Goal: Information Seeking & Learning: Learn about a topic

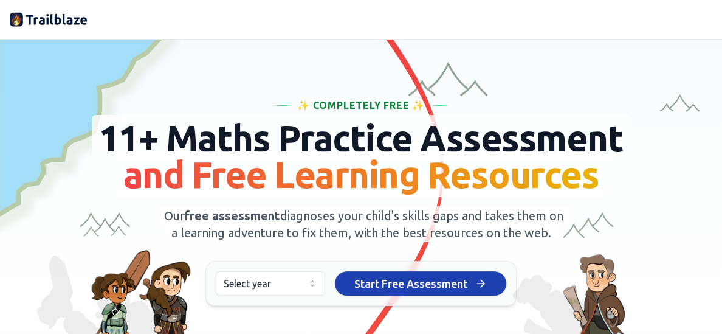
click at [308, 299] on html "We value your privacy We use cookies to enhance your browsing experience, serve…" at bounding box center [361, 167] width 722 height 334
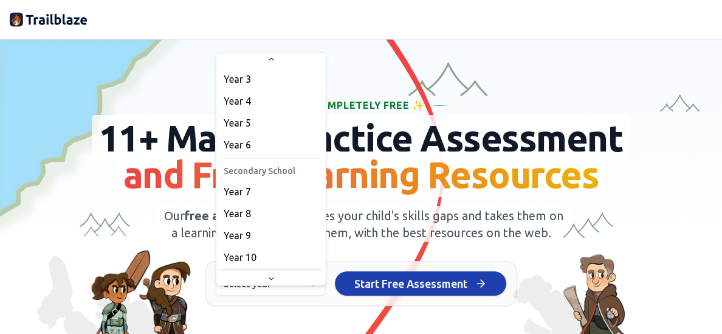
scroll to position [86, 0]
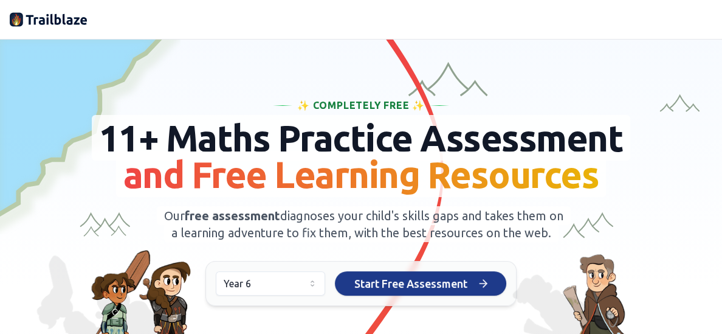
click at [402, 292] on span "Start Free Assessment" at bounding box center [410, 283] width 113 height 17
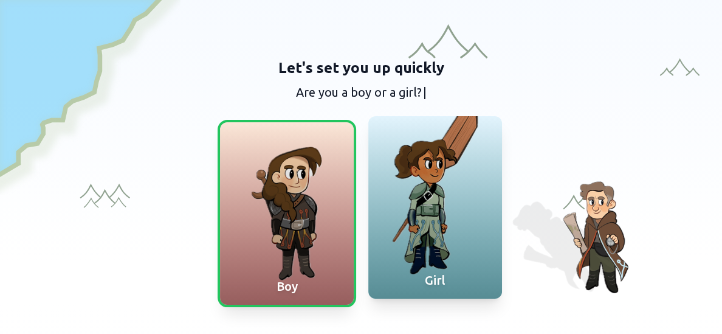
click at [442, 214] on div at bounding box center [435, 207] width 134 height 182
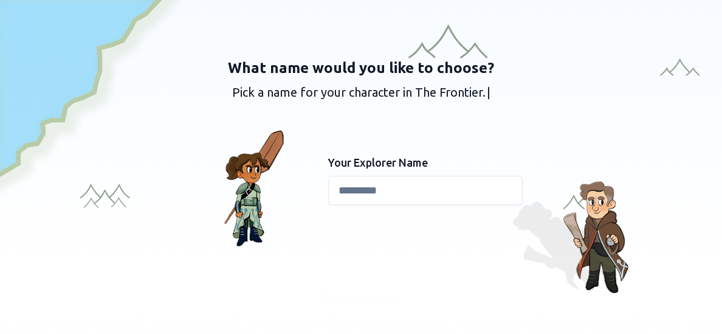
click at [357, 191] on input at bounding box center [425, 190] width 194 height 29
type input "******"
click at [354, 297] on div "What name would you like to choose? Pick a name for your character in The Front…" at bounding box center [361, 338] width 722 height 677
click at [346, 282] on span "Continue" at bounding box center [361, 280] width 47 height 17
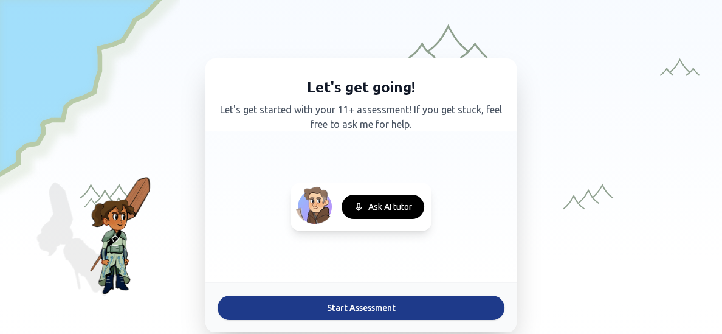
click at [363, 305] on button "Start Assessment" at bounding box center [360, 307] width 287 height 24
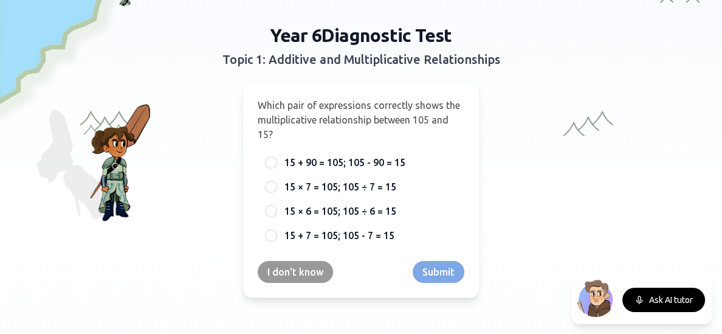
scroll to position [97, 0]
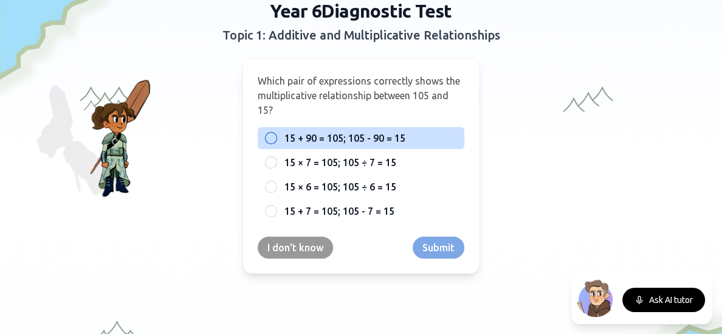
click at [275, 132] on div at bounding box center [271, 138] width 12 height 12
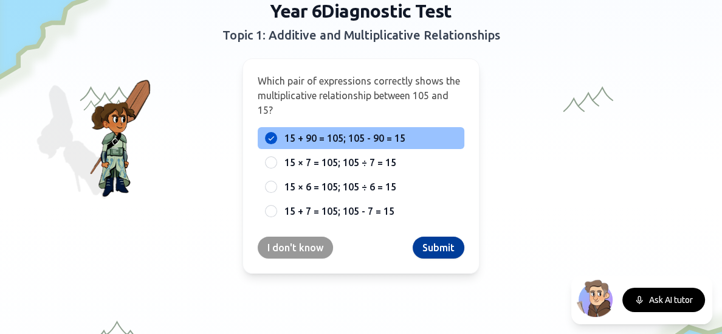
click at [415, 244] on button "Submit" at bounding box center [438, 247] width 52 height 22
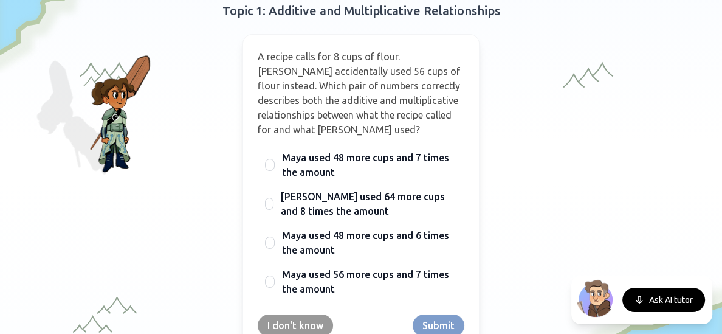
scroll to position [146, 0]
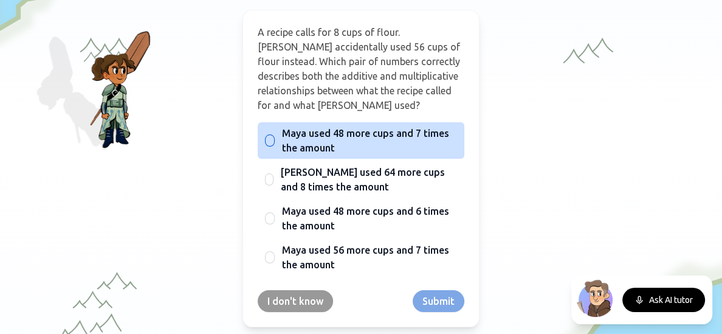
click at [312, 149] on span "Maya used 48 more cups and 7 times the amount" at bounding box center [369, 140] width 175 height 29
click at [275, 145] on button "Maya used 48 more cups and 7 times the amount" at bounding box center [270, 140] width 10 height 10
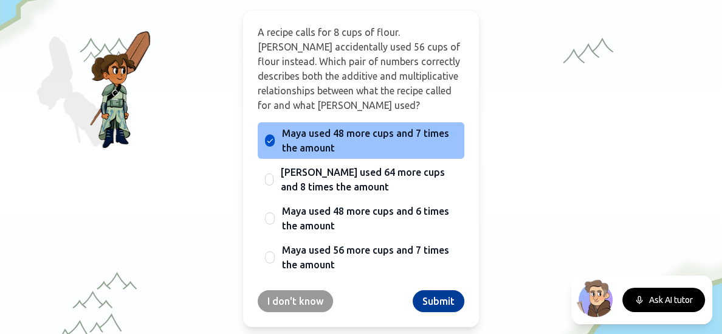
click at [438, 305] on button "Submit" at bounding box center [438, 301] width 52 height 22
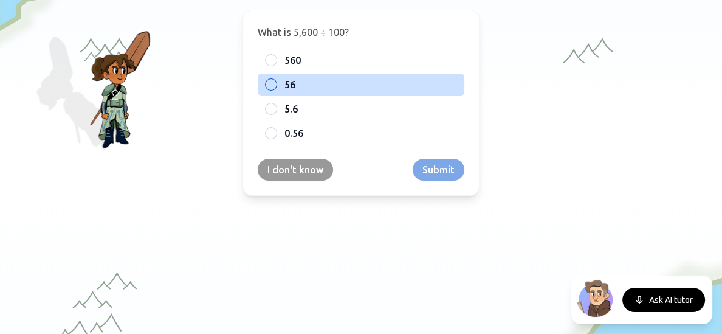
click at [271, 80] on div at bounding box center [271, 84] width 12 height 12
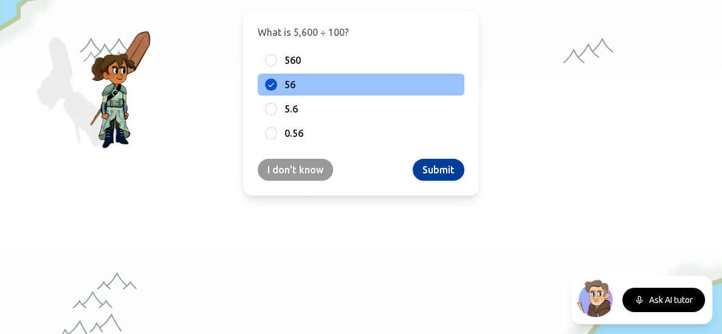
click at [439, 166] on button "Submit" at bounding box center [438, 170] width 52 height 22
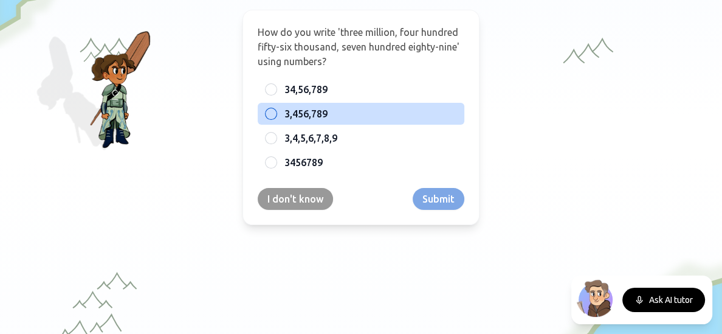
click at [304, 118] on span "3,456,789" at bounding box center [305, 113] width 43 height 15
click at [276, 118] on button "3,456,789" at bounding box center [271, 114] width 10 height 10
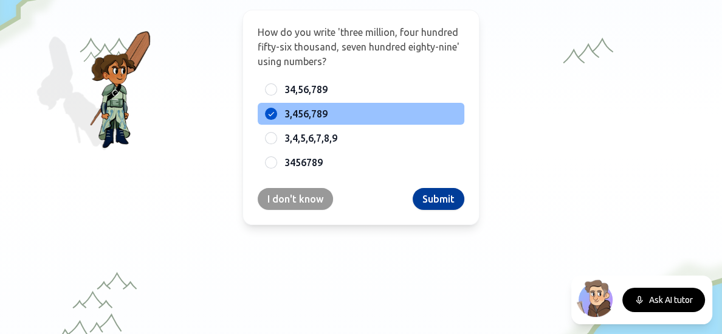
click at [441, 200] on button "Submit" at bounding box center [438, 199] width 52 height 22
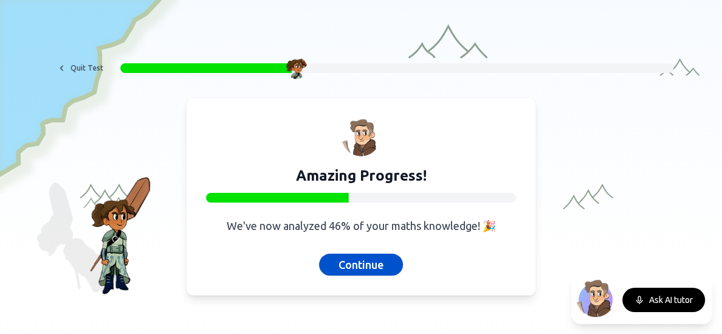
scroll to position [24, 0]
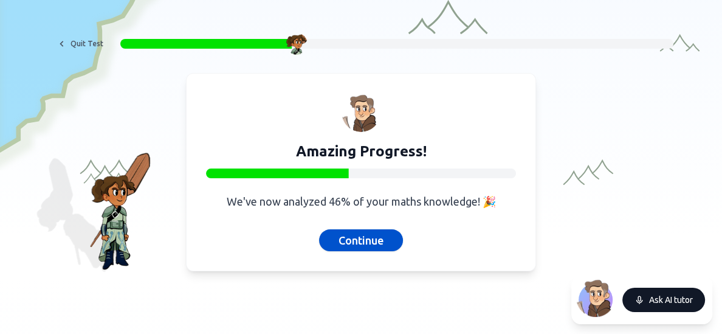
click at [667, 299] on button "Ask AI tutor" at bounding box center [663, 299] width 83 height 24
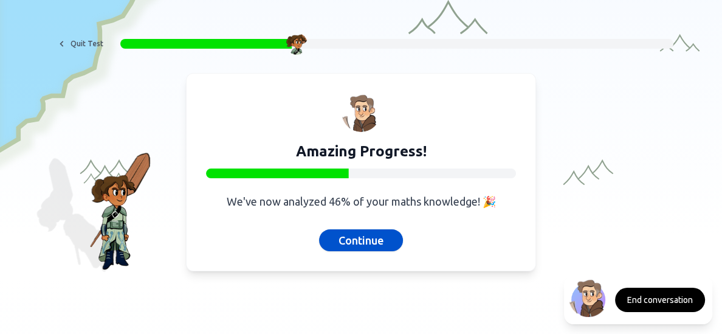
click at [667, 299] on button "End conversation" at bounding box center [660, 299] width 90 height 24
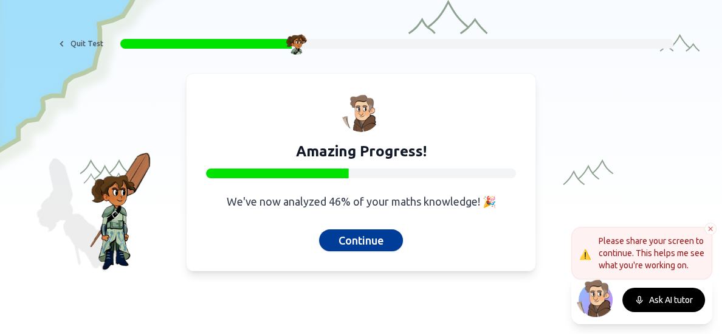
click at [376, 236] on button "Continue" at bounding box center [361, 240] width 84 height 22
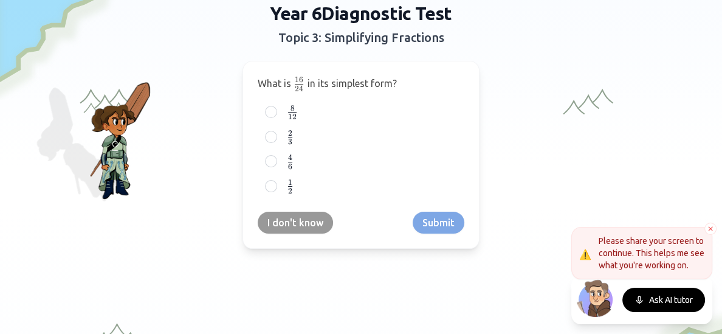
scroll to position [97, 0]
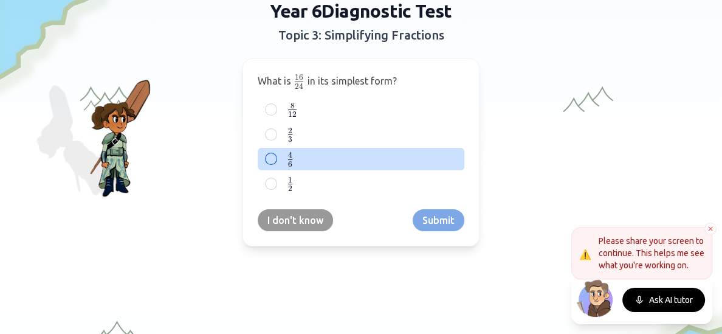
click at [321, 151] on label "4 6 \frac{4}{6} 6 4 ​" at bounding box center [370, 158] width 173 height 15
click at [276, 154] on button "4 6 \frac{4}{6} 6 4 ​" at bounding box center [271, 159] width 10 height 10
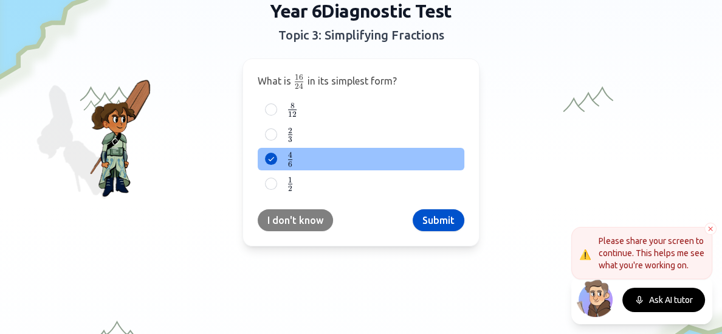
click at [290, 214] on button "I don't know" at bounding box center [295, 220] width 75 height 22
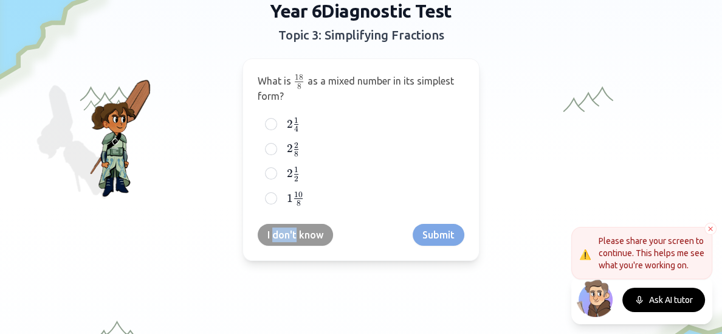
click at [293, 208] on div "What is 18 8 \frac{18}{8} 8 18 ​ as a mixed number in its simplest form? 2 1 4 …" at bounding box center [360, 159] width 237 height 202
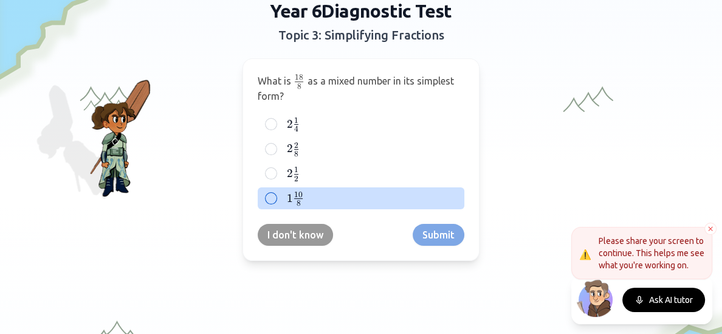
click at [291, 199] on span "1" at bounding box center [290, 197] width 6 height 13
click at [276, 199] on button "1 10 8 1\frac{10}{8} 1 8 10 ​" at bounding box center [271, 198] width 10 height 10
type button "D"
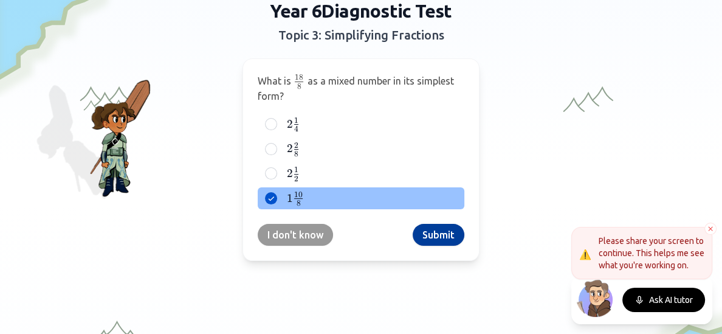
click at [451, 243] on button "Submit" at bounding box center [438, 235] width 52 height 22
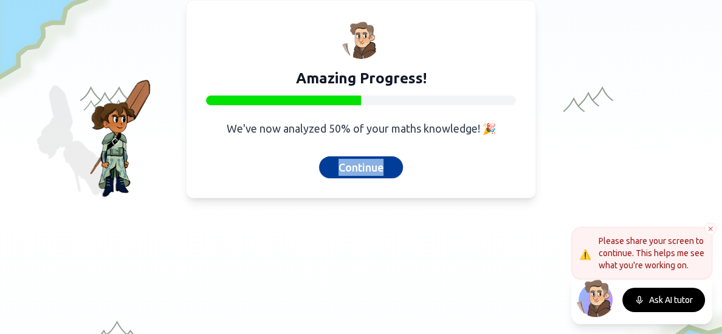
click at [332, 169] on button "Continue" at bounding box center [361, 167] width 84 height 22
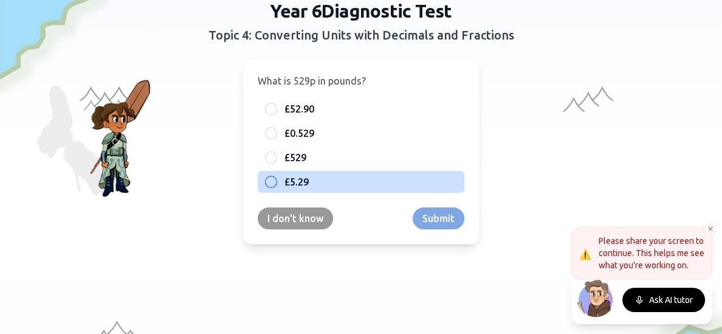
click at [293, 180] on span "£5.29" at bounding box center [296, 181] width 24 height 15
click at [276, 180] on button "£5.29" at bounding box center [271, 182] width 10 height 10
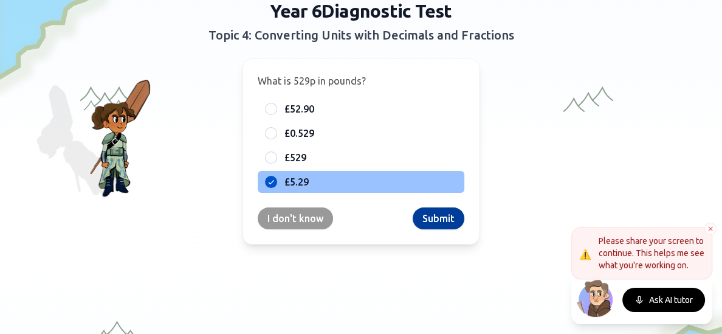
click at [427, 213] on button "Submit" at bounding box center [438, 218] width 52 height 22
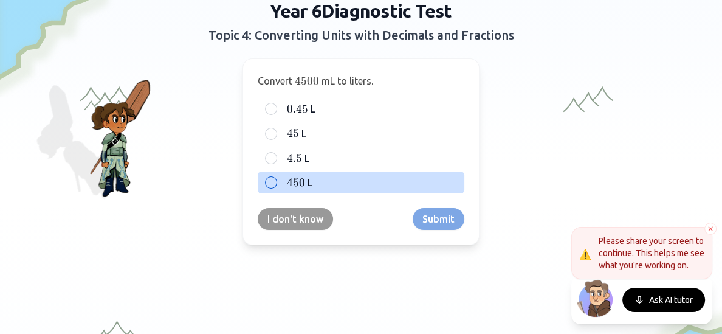
click at [299, 177] on span "450" at bounding box center [296, 182] width 18 height 13
click at [276, 177] on button "450 450 450 L" at bounding box center [271, 182] width 10 height 10
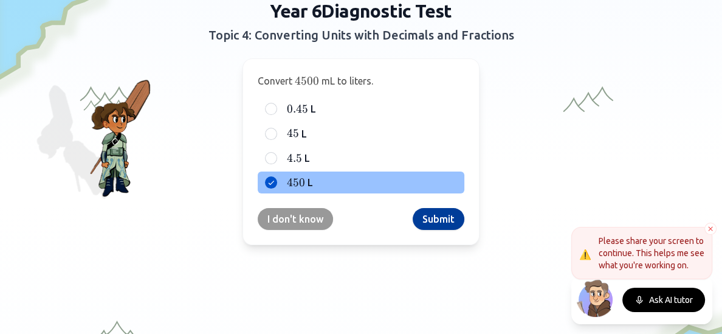
click at [426, 210] on button "Submit" at bounding box center [438, 219] width 52 height 22
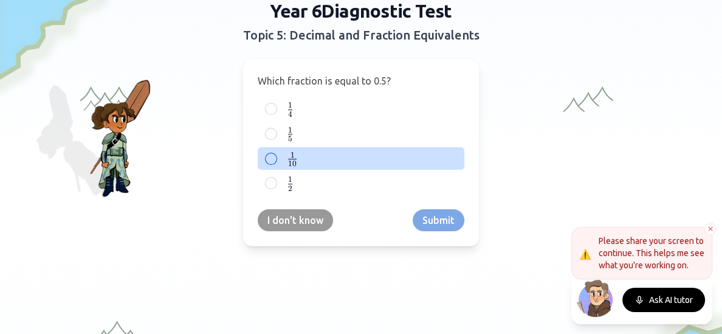
click at [300, 156] on label "1 10 \frac{1}{10} 10 1 ​" at bounding box center [370, 158] width 173 height 15
click at [276, 156] on button "1 10 \frac{1}{10} 10 1 ​" at bounding box center [271, 159] width 10 height 10
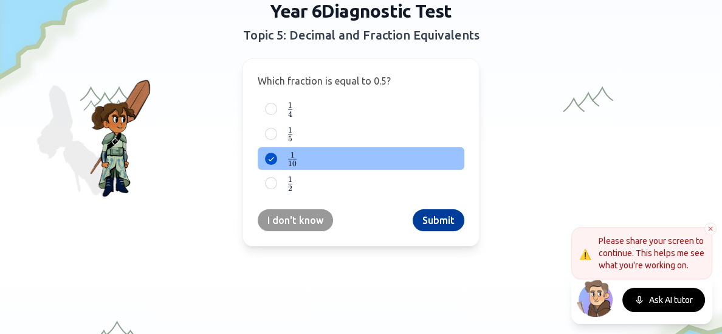
click at [425, 221] on button "Submit" at bounding box center [438, 220] width 52 height 22
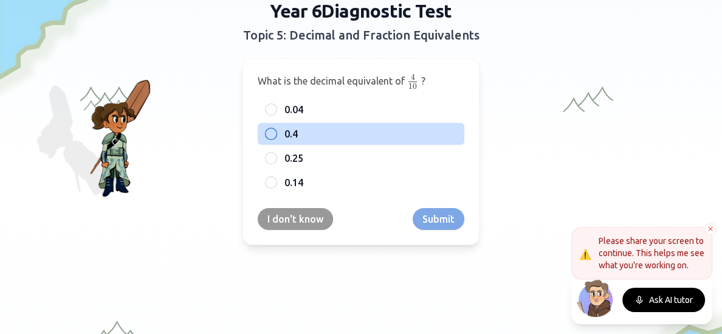
click at [293, 131] on span "0.4" at bounding box center [290, 133] width 13 height 15
click at [276, 131] on button "0.4" at bounding box center [271, 134] width 10 height 10
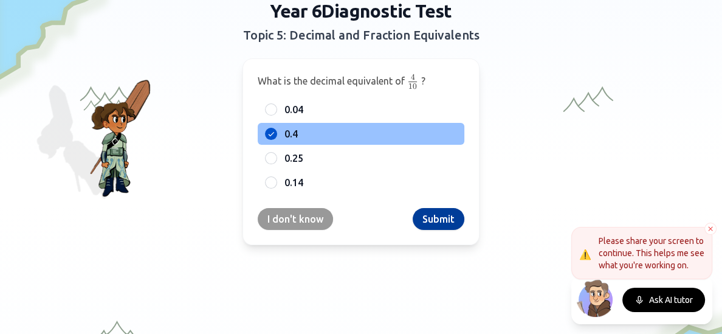
click at [430, 222] on button "Submit" at bounding box center [438, 219] width 52 height 22
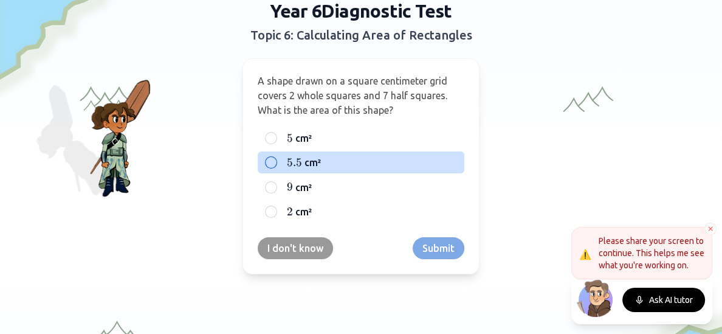
click at [289, 159] on span "5.5" at bounding box center [294, 162] width 15 height 13
click at [276, 159] on button "5.5 5.5 5.5 cm²" at bounding box center [271, 162] width 10 height 10
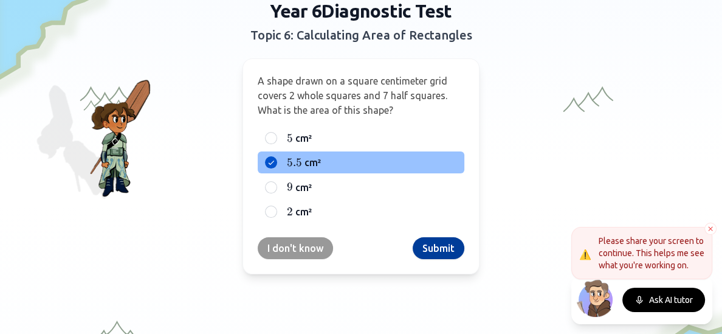
click at [434, 252] on button "Submit" at bounding box center [438, 248] width 52 height 22
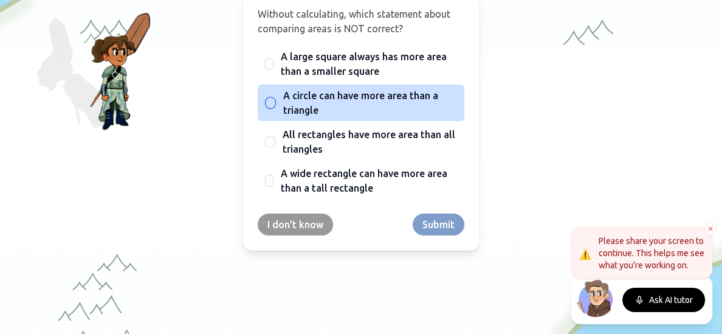
scroll to position [170, 0]
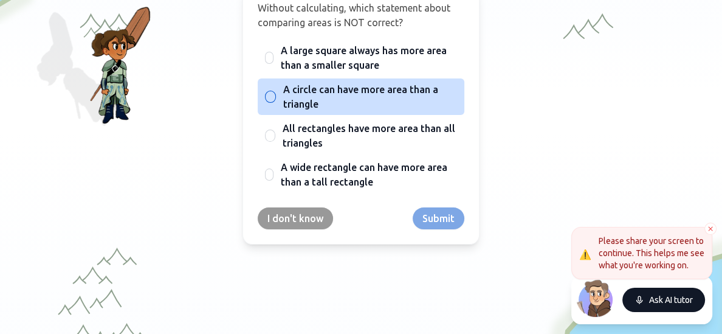
click at [646, 304] on button "Ask AI tutor" at bounding box center [663, 299] width 83 height 24
click at [711, 221] on div "Year 6 Diagnostic Test Topic 6: Calculating Area of Rectangles Without calculat…" at bounding box center [361, 85] width 702 height 317
click at [710, 225] on icon at bounding box center [710, 228] width 7 height 7
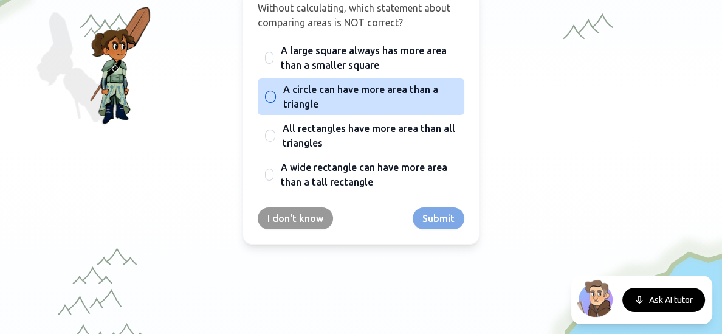
drag, startPoint x: 714, startPoint y: 217, endPoint x: 720, endPoint y: 183, distance: 35.3
click at [720, 183] on div "Quit Test Year 6 Diagnostic Test Topic 6: Calculating Area of Rectangles Withou…" at bounding box center [361, 167] width 722 height 334
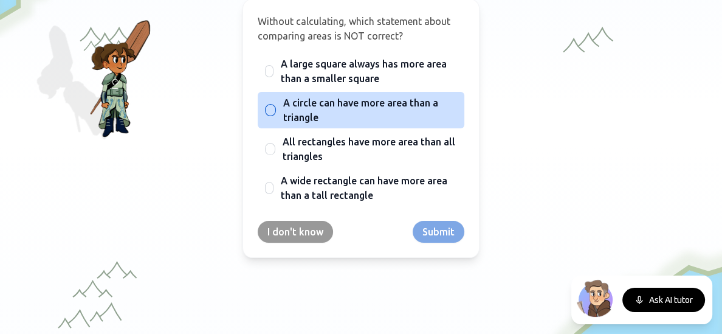
scroll to position [118, 0]
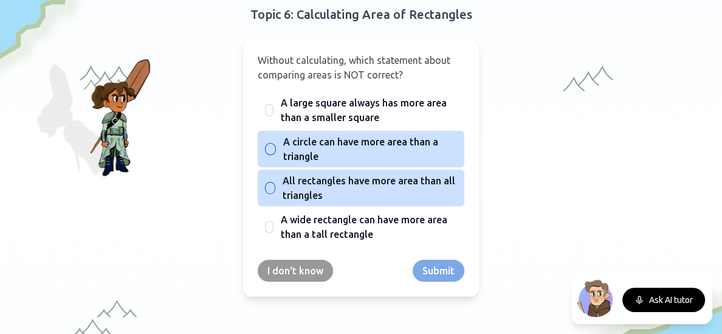
click at [278, 184] on div "All rectangles have more area than all triangles" at bounding box center [361, 187] width 207 height 36
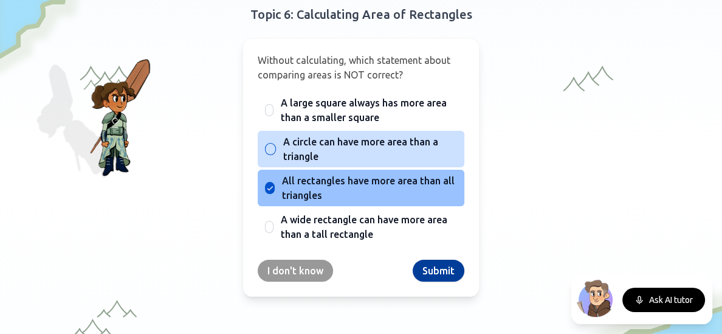
click at [445, 265] on button "Submit" at bounding box center [438, 270] width 52 height 22
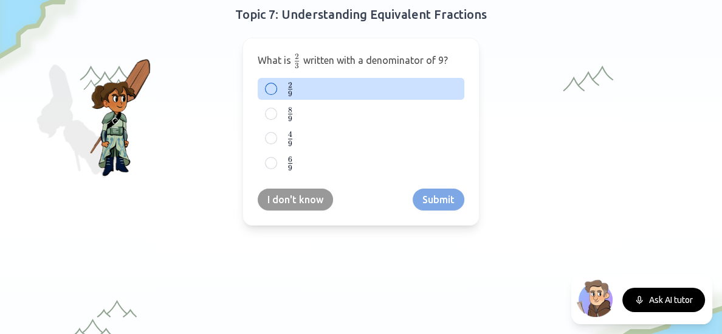
click at [298, 93] on label "2 9 \frac{2}{9} 9 2 ​" at bounding box center [370, 88] width 173 height 15
click at [276, 93] on button "2 9 \frac{2}{9} 9 2 ​" at bounding box center [271, 89] width 10 height 10
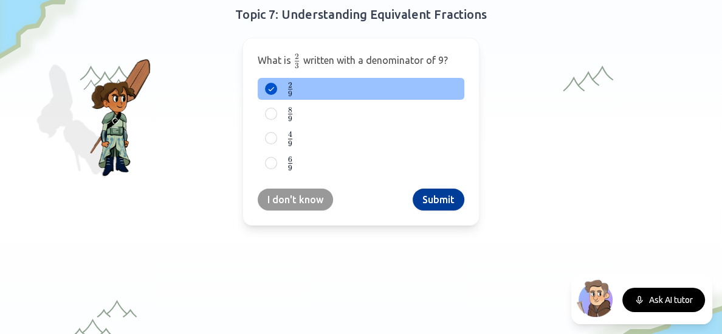
click at [422, 192] on button "Submit" at bounding box center [438, 199] width 52 height 22
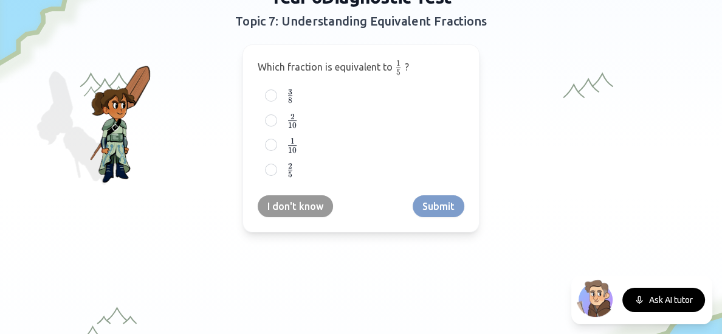
scroll to position [112, 0]
click at [422, 194] on div "I don't know Submit" at bounding box center [361, 205] width 207 height 22
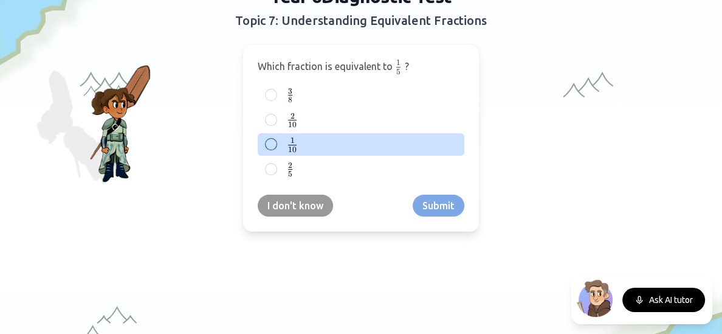
click at [307, 140] on label "1 10 {1 \over 10} 10 1 ​" at bounding box center [370, 144] width 173 height 15
click at [276, 140] on button "1 10 {1 \over 10} 10 1 ​" at bounding box center [271, 144] width 10 height 10
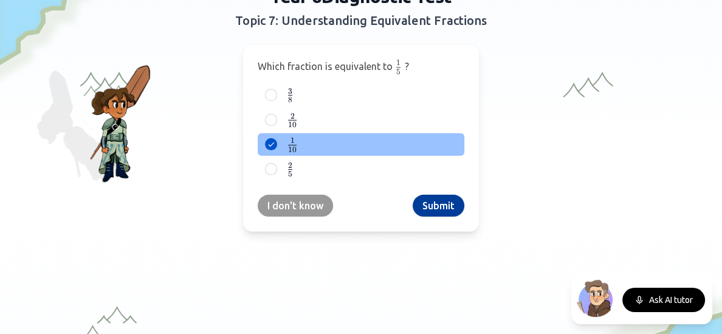
click at [427, 207] on button "Submit" at bounding box center [438, 205] width 52 height 22
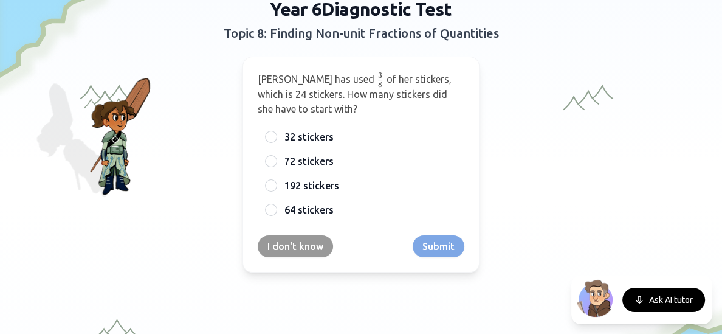
scroll to position [98, 0]
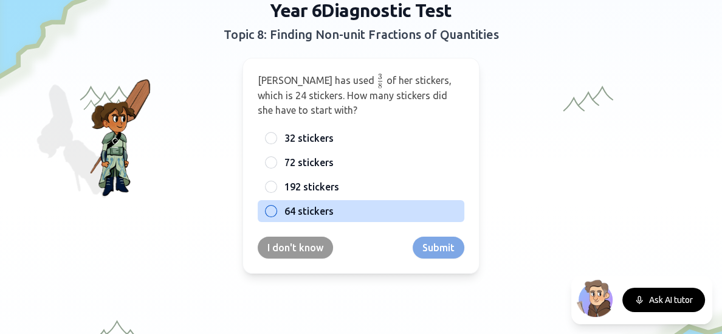
click at [321, 207] on span "64 stickers" at bounding box center [308, 211] width 49 height 15
click at [276, 207] on button "64 stickers" at bounding box center [271, 211] width 10 height 10
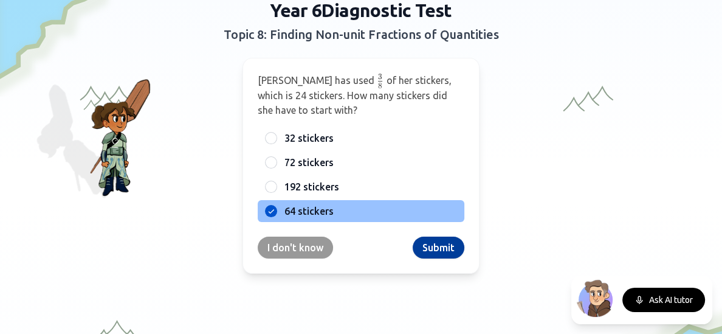
click at [443, 251] on button "Submit" at bounding box center [438, 247] width 52 height 22
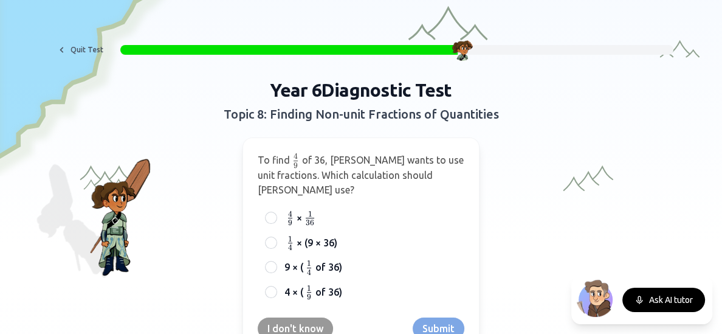
scroll to position [17, 0]
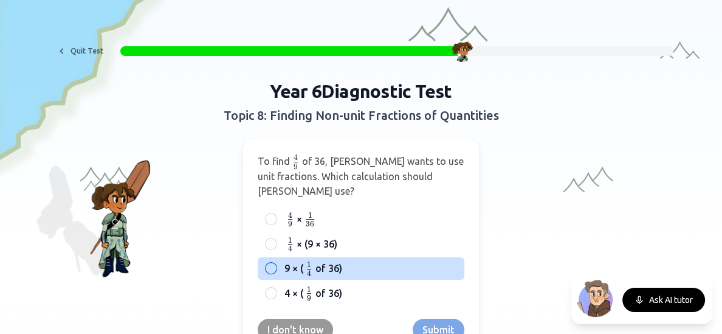
click at [277, 257] on div "9 × ( 1 4 {1 \over 4} 4 1 ​ of 36)" at bounding box center [361, 268] width 207 height 22
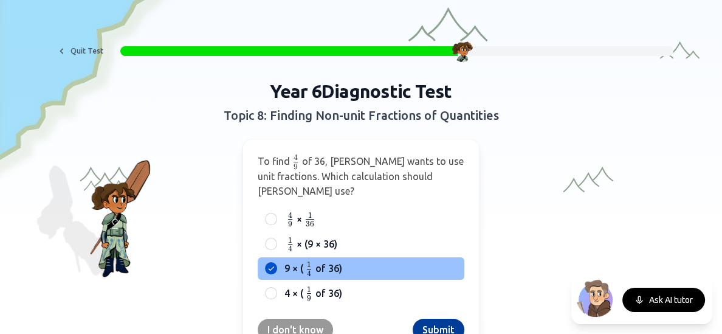
click at [424, 318] on button "Submit" at bounding box center [438, 329] width 52 height 22
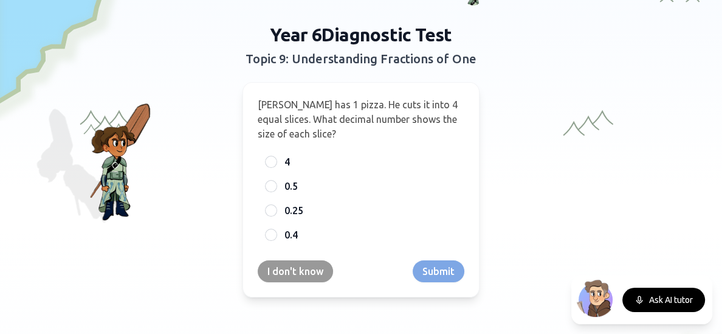
scroll to position [68, 0]
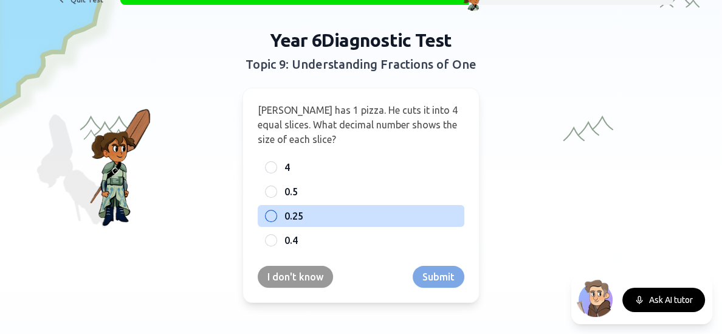
click at [287, 210] on span "0.25" at bounding box center [293, 215] width 19 height 15
click at [276, 211] on button "0.25" at bounding box center [271, 216] width 10 height 10
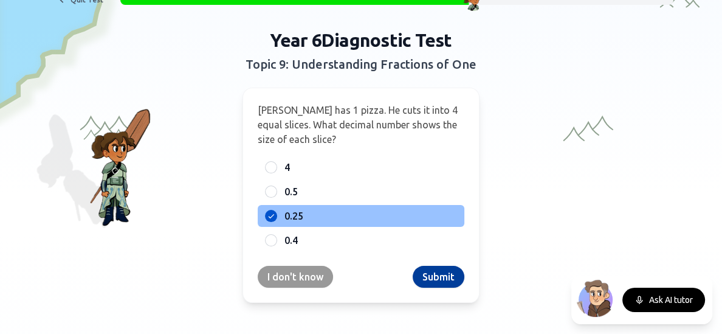
click at [433, 276] on button "Submit" at bounding box center [438, 276] width 52 height 22
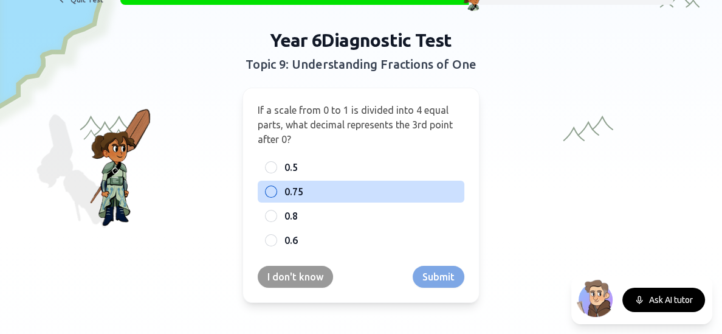
click at [322, 187] on label "0.75" at bounding box center [370, 191] width 173 height 15
click at [276, 187] on button "0.75" at bounding box center [271, 191] width 10 height 10
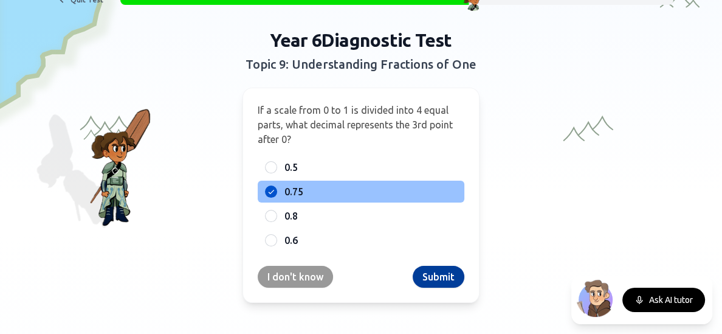
click at [423, 281] on button "Submit" at bounding box center [438, 276] width 52 height 22
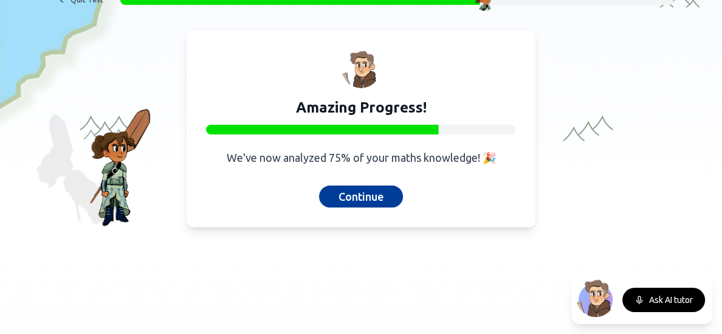
click at [360, 194] on button "Continue" at bounding box center [361, 196] width 84 height 22
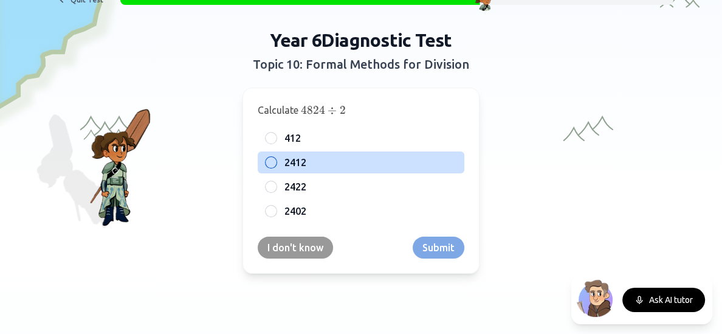
click at [300, 169] on span "2412" at bounding box center [295, 162] width 22 height 15
click at [276, 167] on button "2412" at bounding box center [271, 162] width 10 height 10
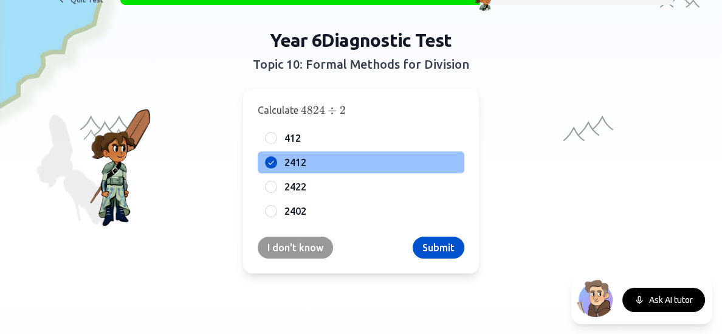
click at [300, 169] on span "2412" at bounding box center [295, 162] width 22 height 15
click at [276, 167] on button "2412" at bounding box center [271, 162] width 10 height 10
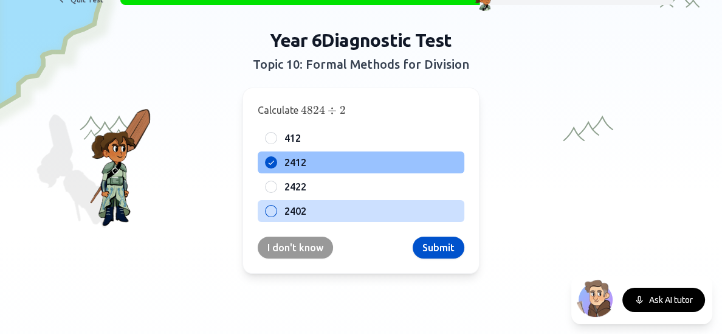
click at [298, 210] on span "2402" at bounding box center [295, 211] width 22 height 15
click at [276, 210] on button "2402" at bounding box center [271, 211] width 10 height 10
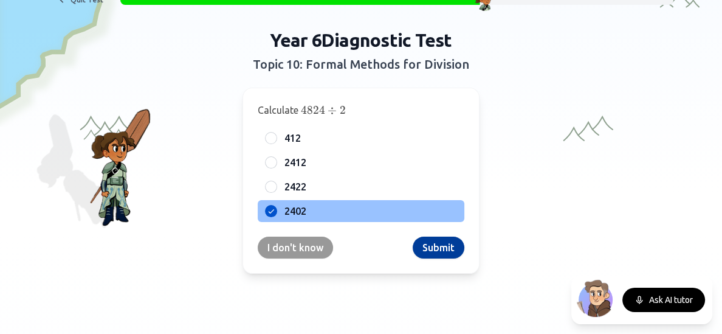
click at [428, 250] on button "Submit" at bounding box center [438, 247] width 52 height 22
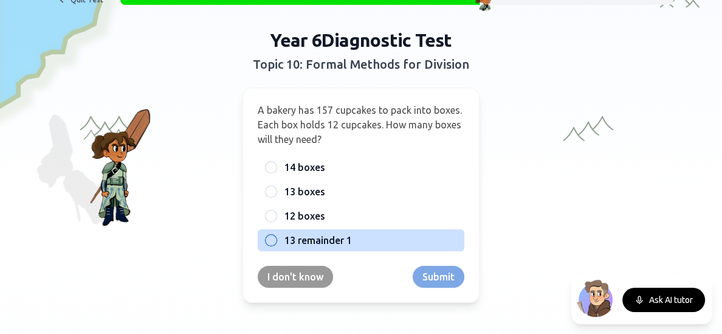
click at [264, 247] on div "13 remainder 1" at bounding box center [361, 240] width 207 height 22
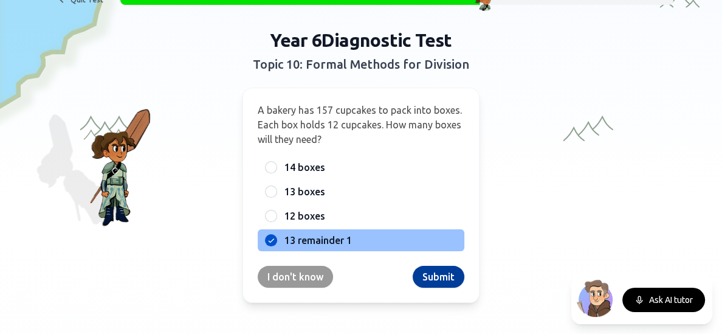
click at [433, 284] on button "Submit" at bounding box center [438, 276] width 52 height 22
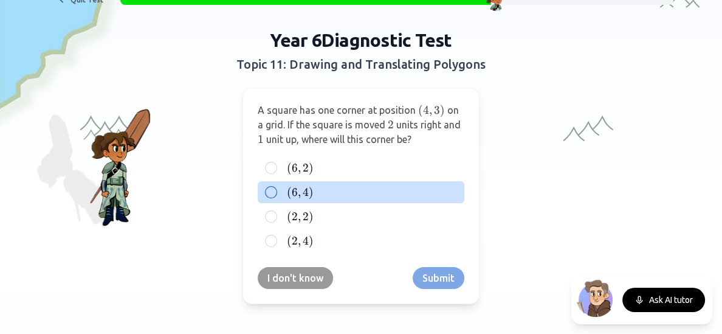
click at [332, 181] on div "( 6 , 4 ) (6, 4) ( 6 , 4 )" at bounding box center [361, 192] width 207 height 22
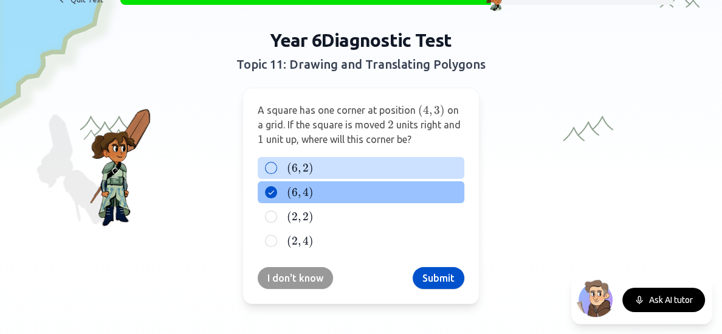
click at [329, 168] on label "( 6 , 2 ) (6, 2) ( 6 , 2 )" at bounding box center [370, 167] width 173 height 15
click at [276, 168] on button "( 6 , 2 ) (6, 2) ( 6 , 2 )" at bounding box center [271, 168] width 10 height 10
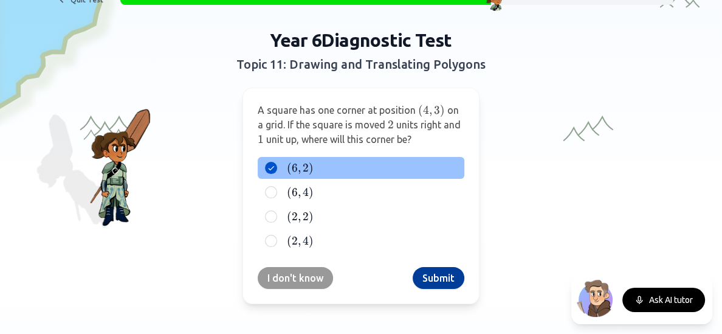
click at [425, 281] on button "Submit" at bounding box center [438, 278] width 52 height 22
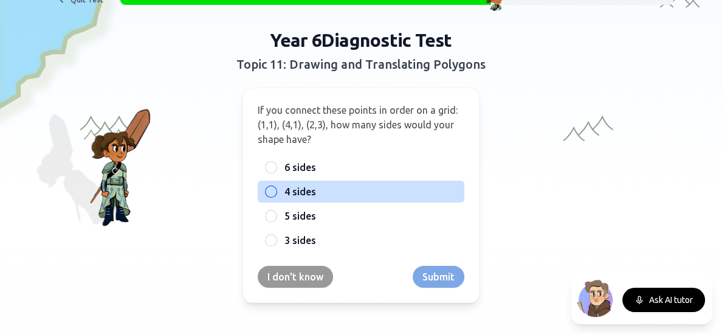
click at [294, 185] on span "4 sides" at bounding box center [300, 191] width 32 height 15
click at [276, 186] on button "4 sides" at bounding box center [271, 191] width 10 height 10
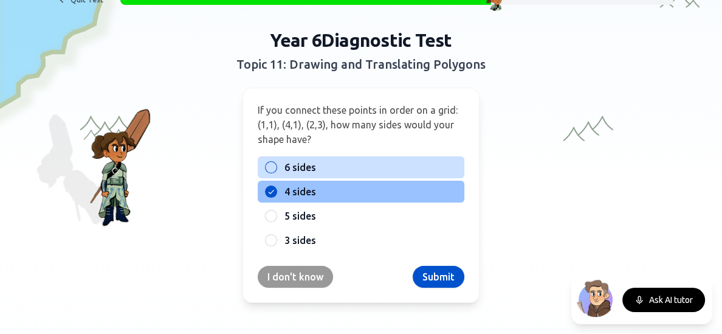
click at [296, 160] on span "6 sides" at bounding box center [300, 167] width 32 height 15
click at [276, 162] on button "6 sides" at bounding box center [271, 167] width 10 height 10
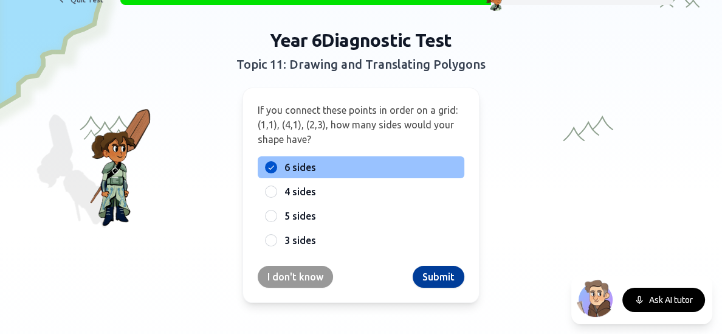
click at [416, 275] on button "Submit" at bounding box center [438, 276] width 52 height 22
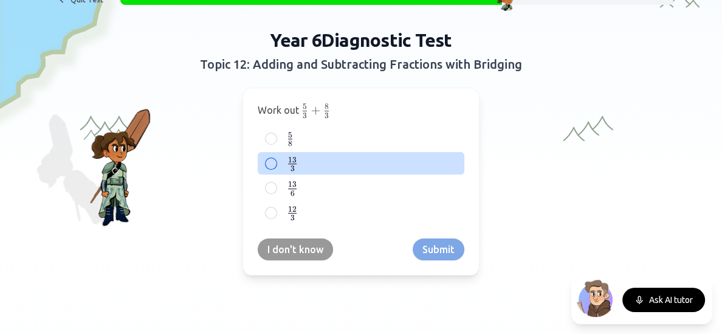
click at [308, 169] on div "13 3 \frac{13}{3} 3 13 ​" at bounding box center [361, 163] width 207 height 22
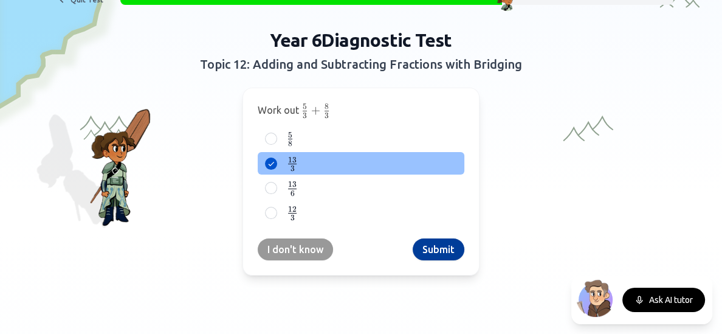
click at [434, 248] on button "Submit" at bounding box center [438, 249] width 52 height 22
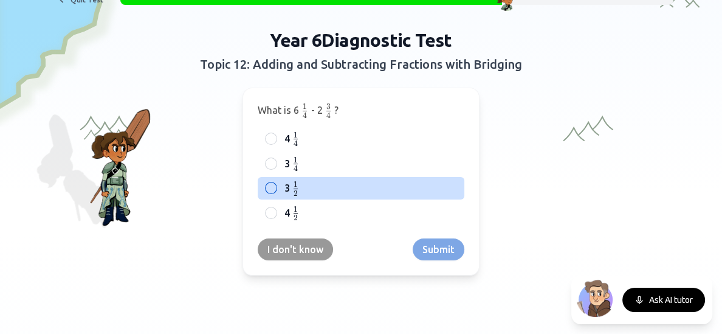
click at [302, 180] on label "3 1 2 {1 \over 2} 2 1 ​" at bounding box center [370, 187] width 173 height 15
click at [276, 183] on button "3 1 2 {1 \over 2} 2 1 ​" at bounding box center [271, 188] width 10 height 10
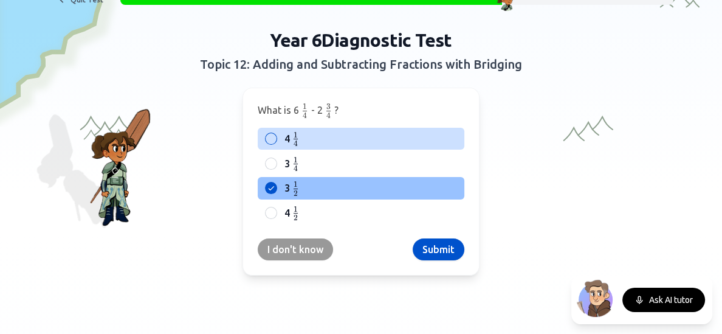
click at [351, 138] on label "4 1 4 {1 \over 4} 4 1 ​" at bounding box center [370, 138] width 173 height 15
click at [276, 138] on button "4 1 4 {1 \over 4} 4 1 ​" at bounding box center [271, 139] width 10 height 10
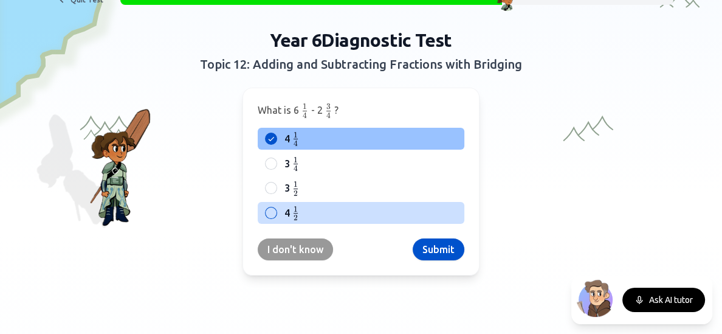
click at [294, 207] on span "1" at bounding box center [295, 209] width 4 height 10
click at [276, 208] on button "4 1 2 {1 \over 2} 2 1 ​" at bounding box center [271, 213] width 10 height 10
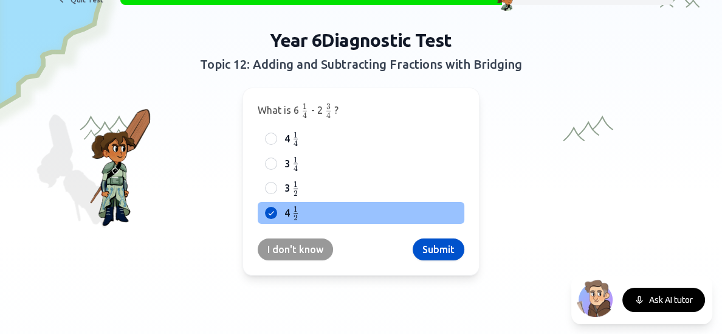
click at [437, 261] on div "What is 6 1 4 {1 \over 4} 4 1 ​ - 2 3 4 {3 \over 4} 4 3 ​ ? 4 1 4 {1 \over 4} 4…" at bounding box center [360, 181] width 237 height 188
click at [430, 242] on button "Submit" at bounding box center [438, 249] width 52 height 22
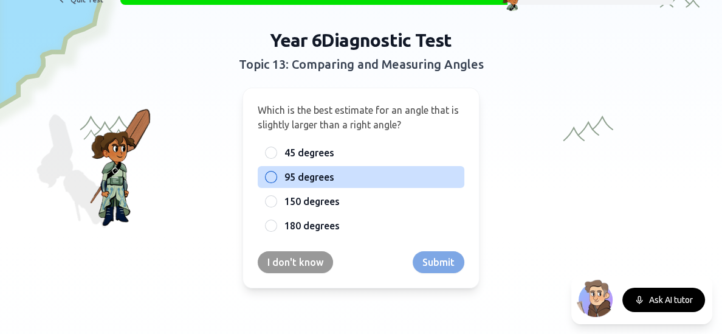
click at [346, 172] on label "95 degrees" at bounding box center [370, 176] width 173 height 15
click at [276, 172] on button "95 degrees" at bounding box center [271, 177] width 10 height 10
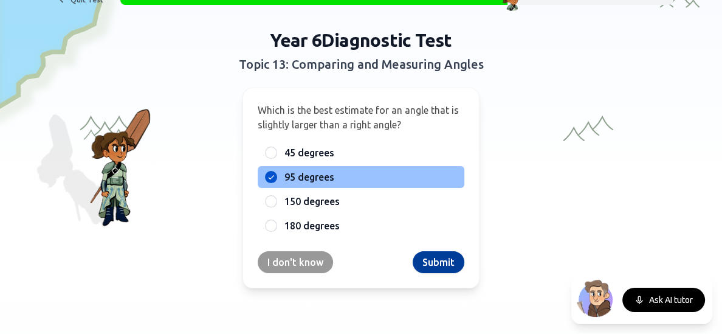
click at [448, 258] on button "Submit" at bounding box center [438, 262] width 52 height 22
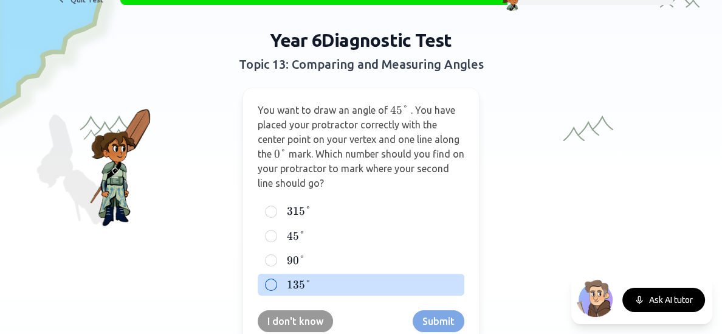
click at [437, 280] on label "135 ° 135° 135°" at bounding box center [370, 284] width 173 height 15
click at [276, 280] on button "135 ° 135° 135°" at bounding box center [271, 284] width 10 height 10
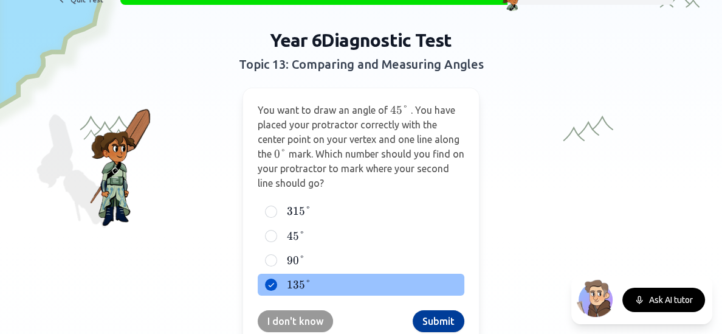
click at [442, 318] on button "Submit" at bounding box center [438, 321] width 52 height 22
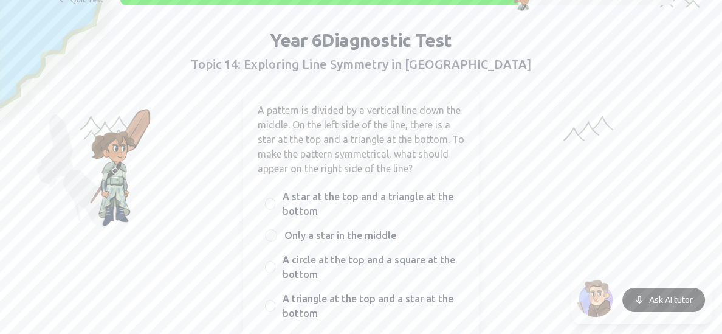
click at [442, 318] on span "A triangle at the top and a star at the bottom" at bounding box center [369, 305] width 174 height 29
click at [275, 310] on button "A triangle at the top and a star at the bottom" at bounding box center [270, 306] width 10 height 10
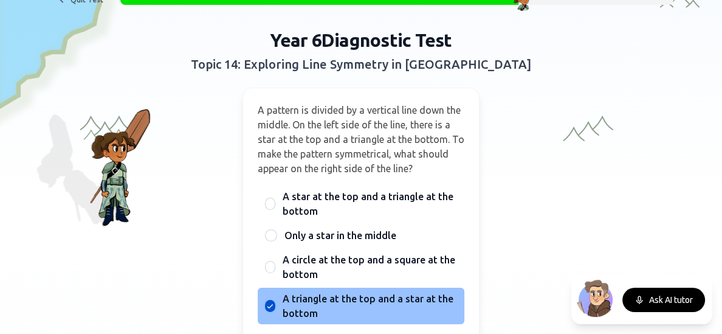
click at [446, 299] on span "A triangle at the top and a star at the bottom" at bounding box center [369, 305] width 174 height 29
click at [275, 301] on button "A triangle at the top and a star at the bottom" at bounding box center [270, 306] width 10 height 10
type button "D"
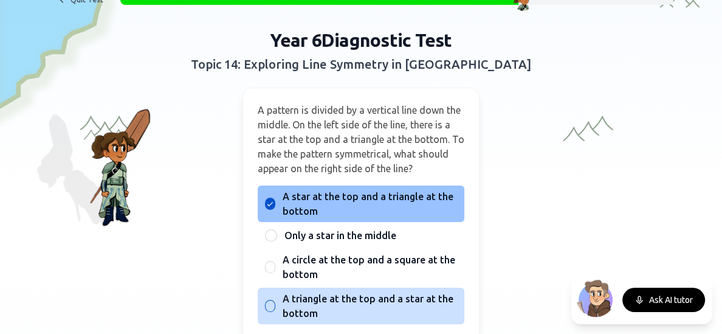
type button "A"
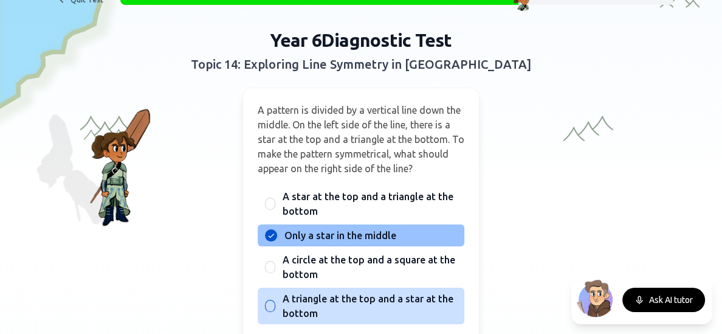
type button "B"
type button "C"
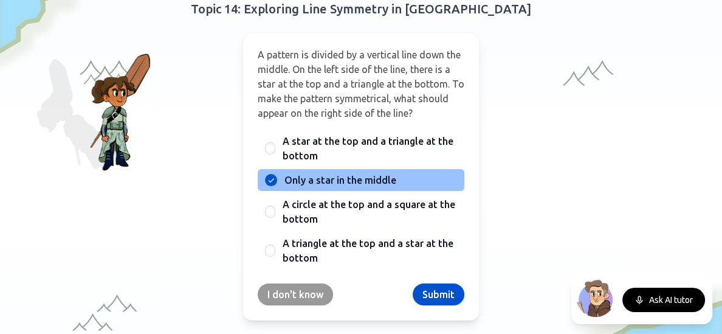
scroll to position [125, 0]
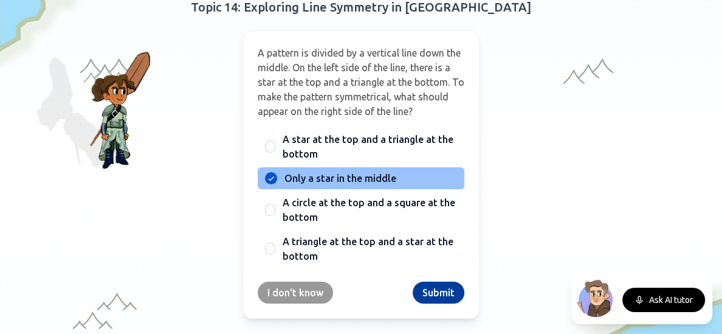
click at [446, 289] on button "Submit" at bounding box center [438, 292] width 52 height 22
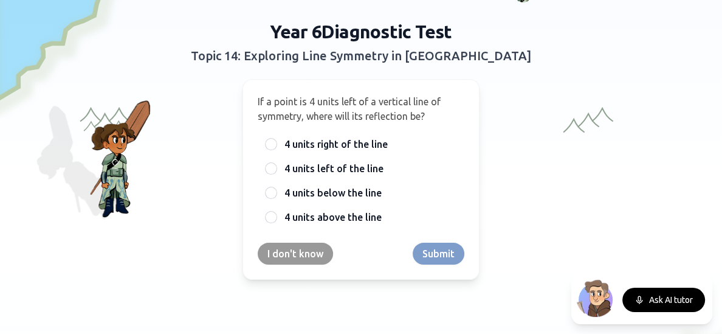
scroll to position [52, 0]
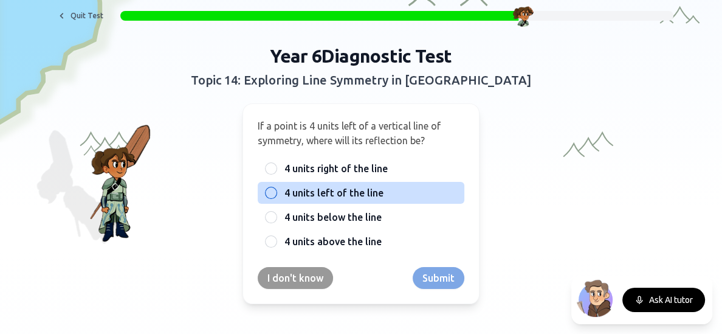
click at [385, 193] on label "4 units left of the line" at bounding box center [370, 192] width 173 height 15
click at [276, 193] on button "B" at bounding box center [271, 193] width 10 height 10
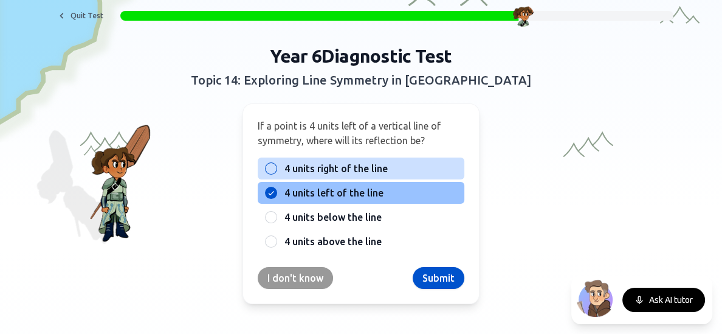
click at [377, 170] on span "4 units right of the line" at bounding box center [335, 168] width 103 height 15
click at [276, 170] on button "A" at bounding box center [271, 168] width 10 height 10
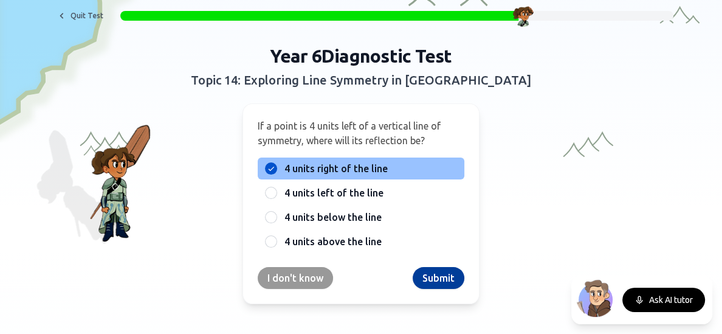
click at [428, 275] on button "Submit" at bounding box center [438, 278] width 52 height 22
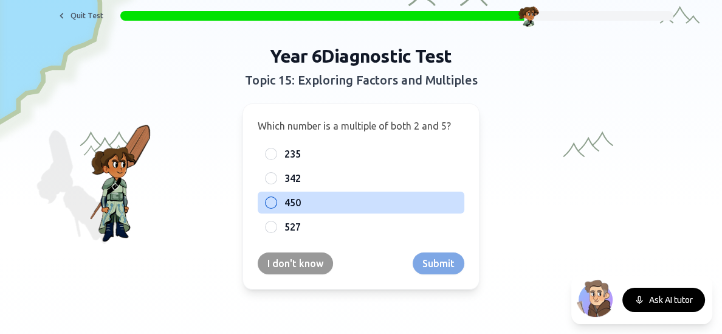
click at [270, 197] on div at bounding box center [271, 202] width 12 height 12
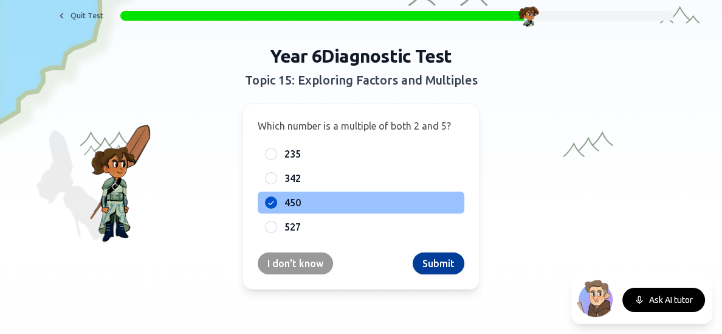
click at [417, 261] on button "Submit" at bounding box center [438, 263] width 52 height 22
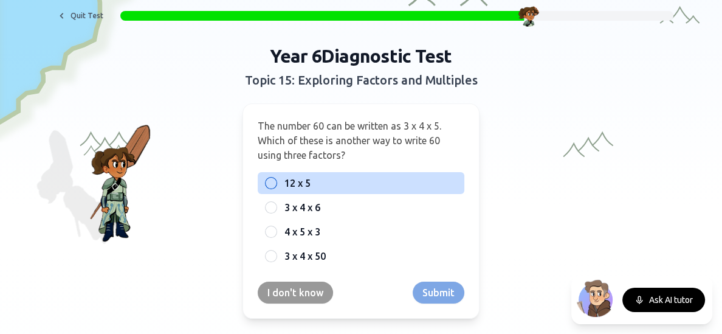
click at [301, 176] on span "12 x 5" at bounding box center [297, 183] width 26 height 15
click at [276, 178] on button "12 x 5" at bounding box center [271, 183] width 10 height 10
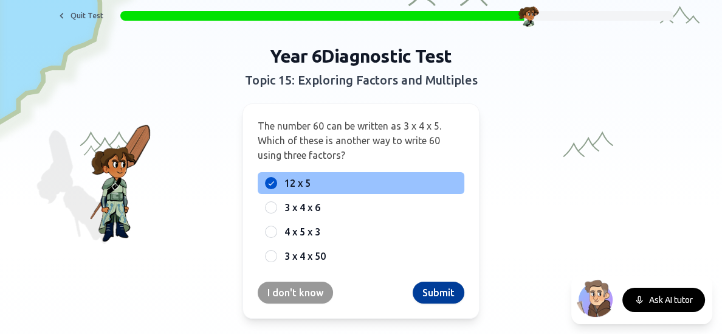
click at [431, 292] on button "Submit" at bounding box center [438, 292] width 52 height 22
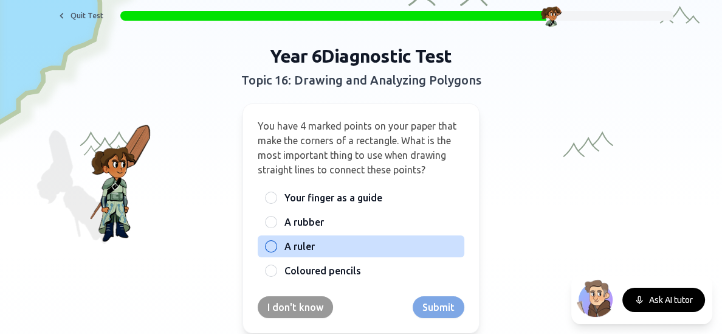
click at [326, 241] on label "A ruler" at bounding box center [370, 246] width 173 height 15
click at [276, 241] on button "A ruler" at bounding box center [271, 246] width 10 height 10
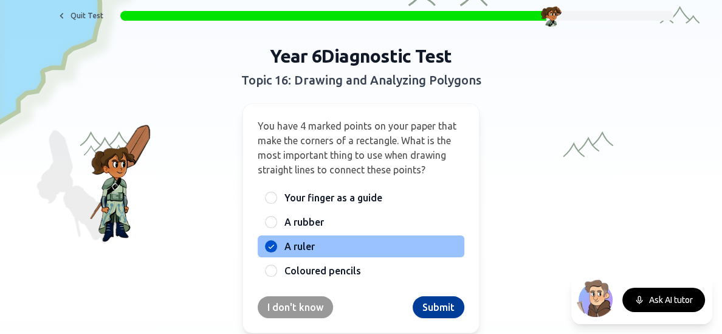
click at [426, 299] on button "Submit" at bounding box center [438, 307] width 52 height 22
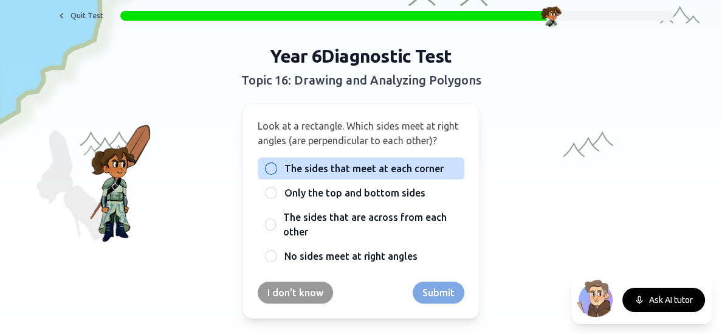
click at [361, 168] on span "The sides that meet at each corner" at bounding box center [363, 168] width 159 height 15
click at [276, 168] on button "The sides that meet at each corner" at bounding box center [271, 168] width 10 height 10
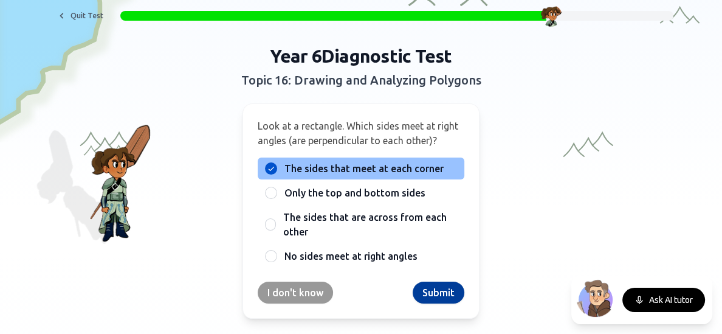
click at [422, 300] on button "Submit" at bounding box center [438, 292] width 52 height 22
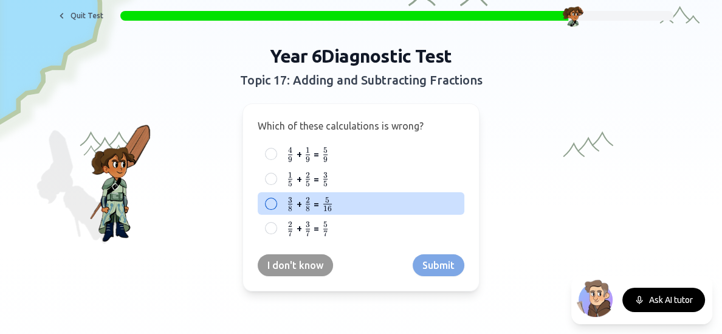
click at [350, 197] on label "3 8 {3 \over 8} 8 3 ​ + 2 8 {2 \over 8} 8 2 ​ = 5 16 {5 \over 16} 16 5 ​" at bounding box center [370, 203] width 173 height 15
click at [276, 199] on button "3 8 {3 \over 8} 8 3 ​ + 2 8 {2 \over 8} 8 2 ​ = 5 16 {5 \over 16} 16 5 ​" at bounding box center [271, 204] width 10 height 10
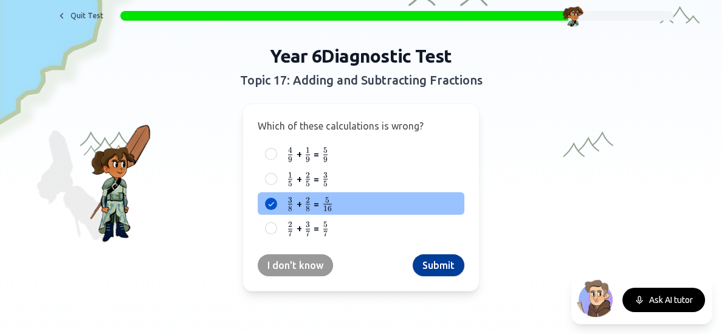
click at [417, 260] on button "Submit" at bounding box center [438, 265] width 52 height 22
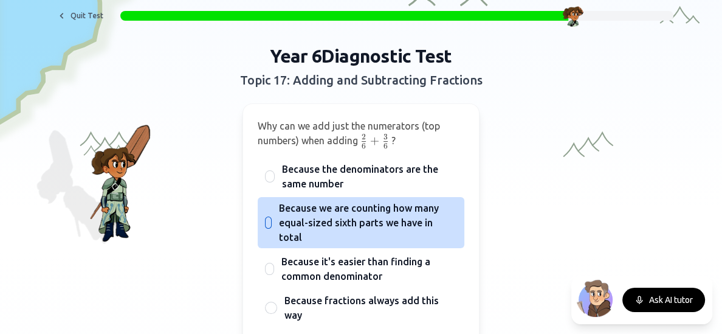
click at [422, 212] on span "Because we are counting how many equal-sized sixth parts we have in total" at bounding box center [368, 222] width 178 height 44
click at [273, 217] on button "Because we are counting how many equal-sized sixth parts we have in total" at bounding box center [269, 222] width 10 height 10
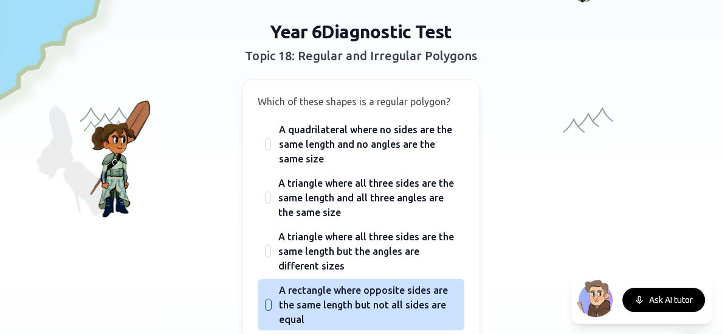
scroll to position [101, 0]
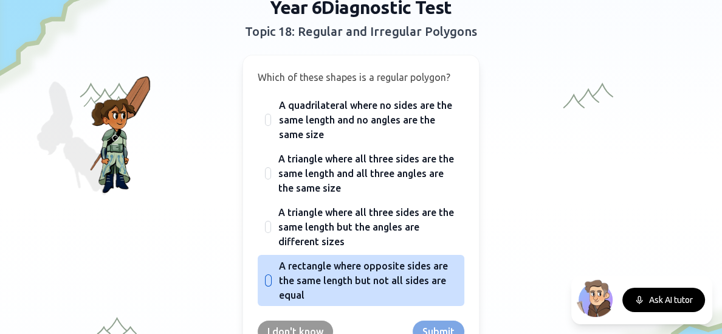
click at [401, 280] on span "A rectangle where opposite sides are the same length but not all sides are equal" at bounding box center [368, 280] width 178 height 44
click at [273, 280] on button "A rectangle where opposite sides are the same length but not all sides are equal" at bounding box center [268, 280] width 10 height 10
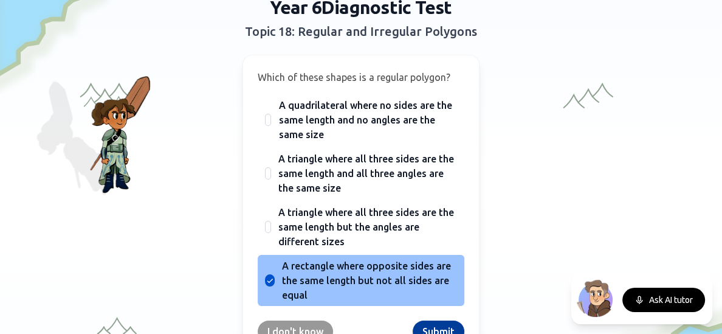
click at [429, 320] on button "Submit" at bounding box center [438, 331] width 52 height 22
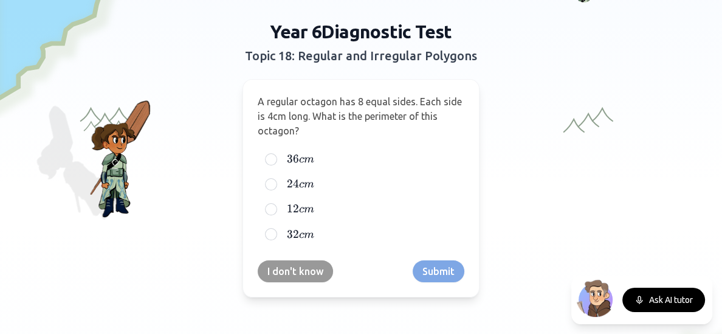
scroll to position [52, 0]
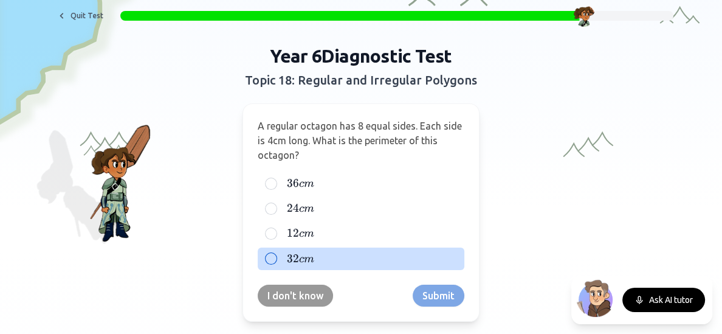
click at [272, 261] on div at bounding box center [271, 258] width 12 height 12
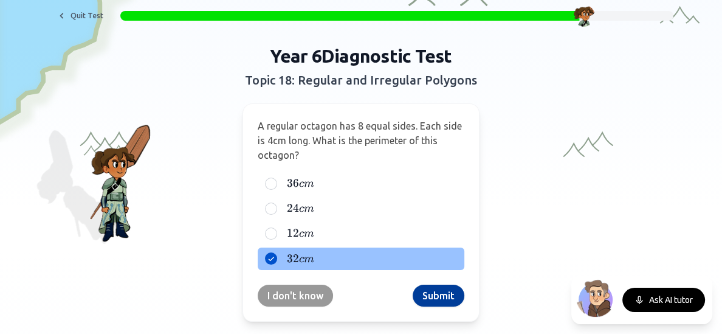
click at [450, 292] on button "Submit" at bounding box center [438, 295] width 52 height 22
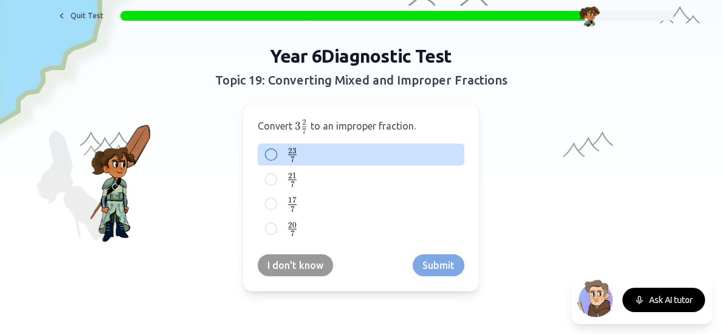
click at [291, 159] on span at bounding box center [292, 160] width 9 height 4
click at [276, 159] on button "23 7 \frac{23}{7} 7 23 ​" at bounding box center [271, 154] width 10 height 10
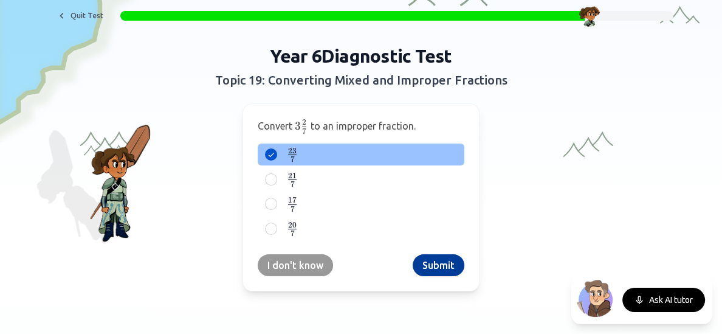
click at [430, 259] on button "Submit" at bounding box center [438, 265] width 52 height 22
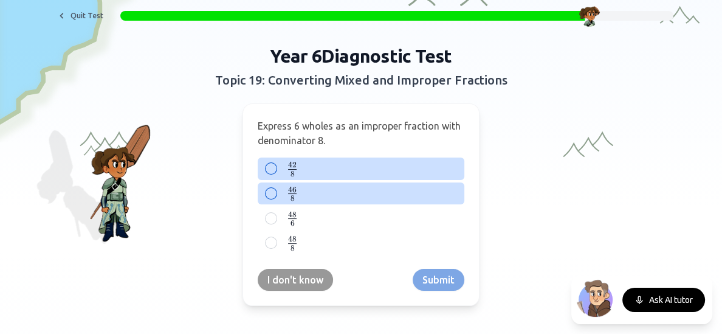
click at [341, 183] on div "46 8 \frac{46}{8} 8 46 ​" at bounding box center [361, 193] width 207 height 22
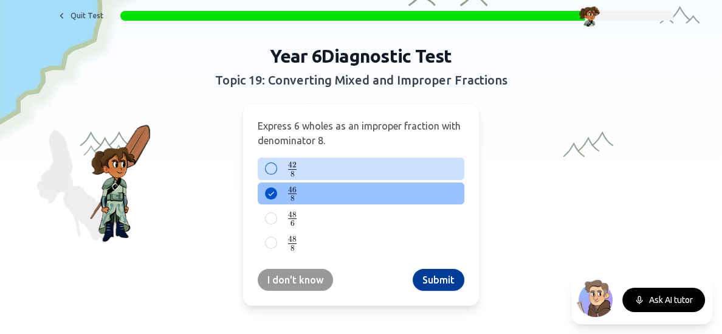
click at [426, 275] on button "Submit" at bounding box center [438, 280] width 52 height 22
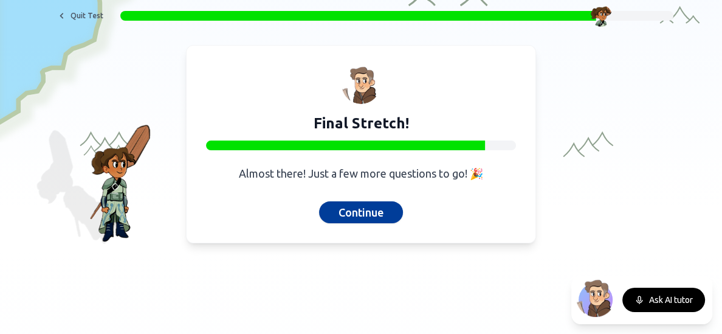
click at [346, 205] on button "Continue" at bounding box center [361, 212] width 84 height 22
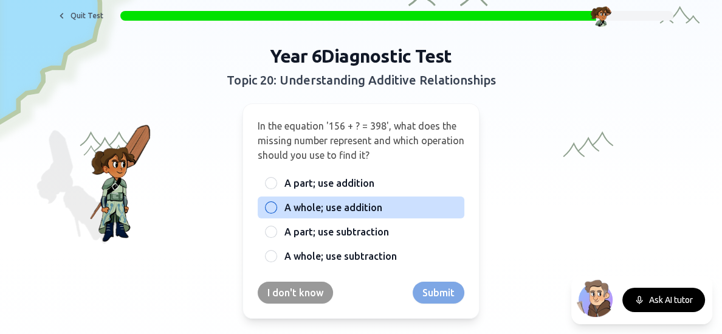
click at [383, 200] on label "A whole; use addition" at bounding box center [370, 207] width 173 height 15
click at [276, 202] on button "A whole; use addition" at bounding box center [271, 207] width 10 height 10
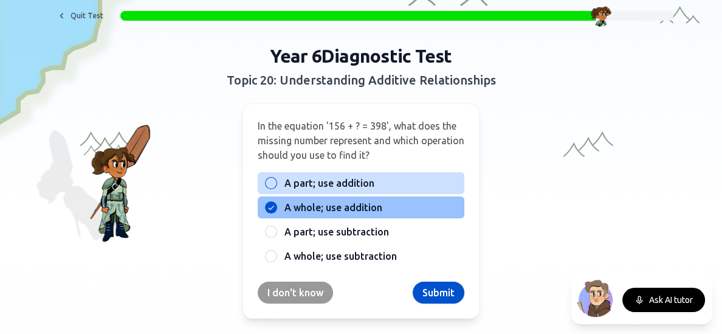
click at [382, 182] on label "A part; use addition" at bounding box center [370, 183] width 173 height 15
click at [276, 182] on button "A part; use addition" at bounding box center [271, 183] width 10 height 10
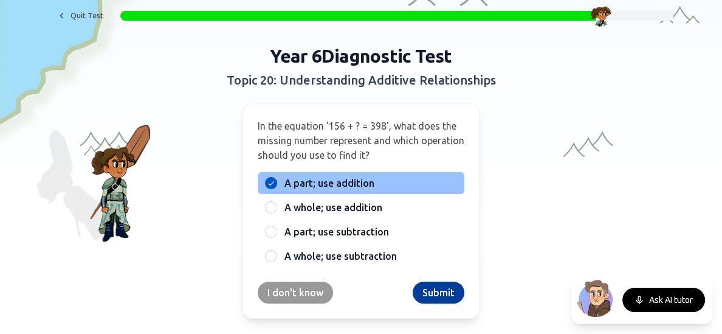
click at [423, 292] on button "Submit" at bounding box center [438, 292] width 52 height 22
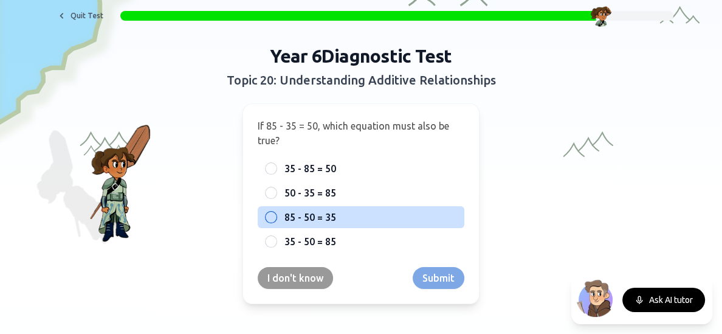
click at [360, 219] on label "85 - 50 = 35" at bounding box center [370, 217] width 173 height 15
click at [276, 219] on button "85 - 50 = 35" at bounding box center [271, 217] width 10 height 10
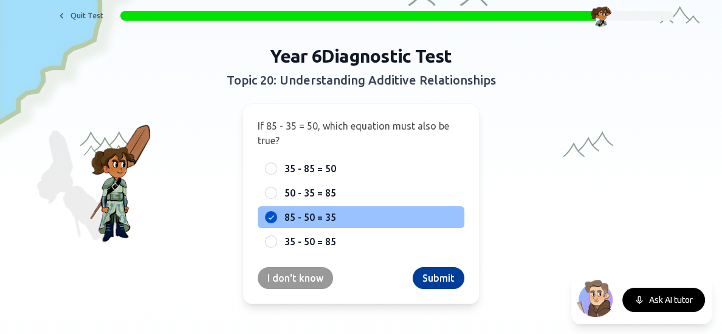
click at [429, 279] on button "Submit" at bounding box center [438, 278] width 52 height 22
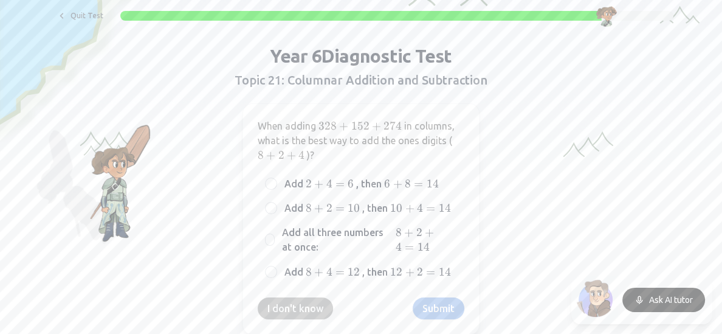
click at [429, 279] on div "Add 8 + 4 = 12 8 + 4 = 12 8 + 4 = 12 , then 12 + 2 = 14 12 + 2 = 14 12 + 2 = 14" at bounding box center [361, 272] width 207 height 22
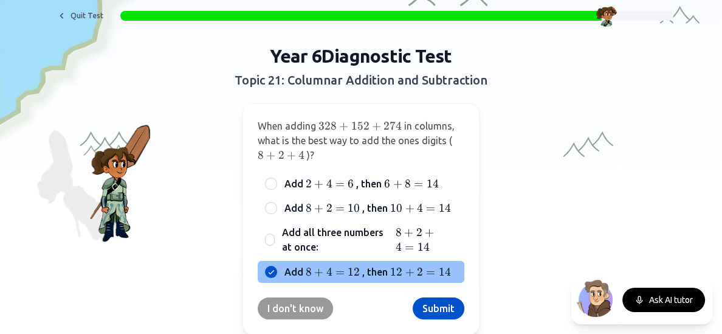
click at [435, 294] on div "When adding 328 + 152 + 274 328 + 152 + 274 328 + 152 + 274 in columns, what is…" at bounding box center [360, 218] width 237 height 231
click at [436, 302] on button "Submit" at bounding box center [438, 308] width 52 height 22
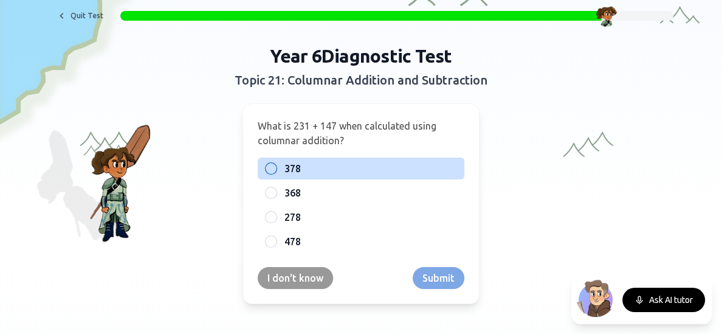
click at [306, 162] on label "378" at bounding box center [370, 168] width 173 height 15
click at [276, 163] on button "378" at bounding box center [271, 168] width 10 height 10
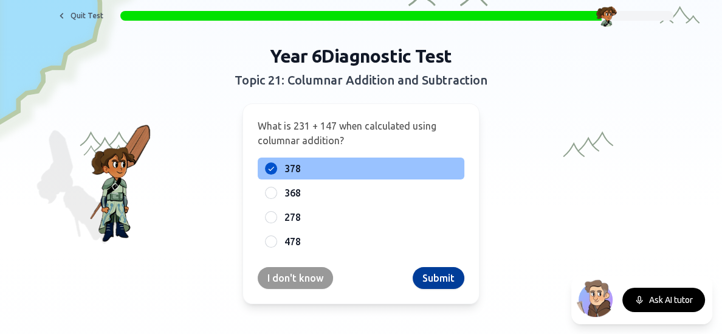
click at [426, 276] on button "Submit" at bounding box center [438, 278] width 52 height 22
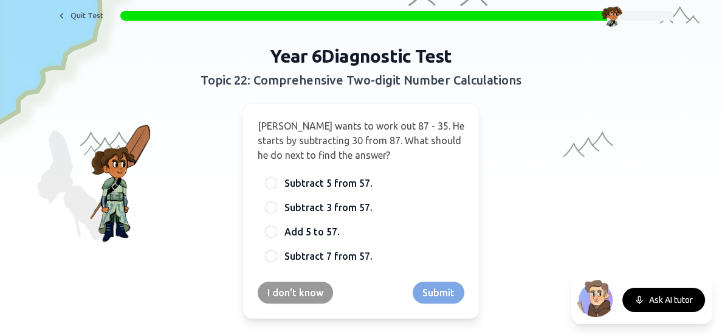
click at [426, 276] on div "[PERSON_NAME] wants to work out 87 - 35. He starts by subtracting 30 from 87. W…" at bounding box center [360, 210] width 237 height 215
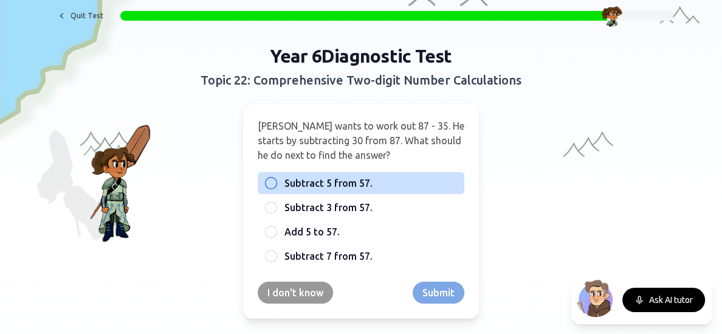
click at [363, 177] on span "Subtract 5 from 57." at bounding box center [328, 183] width 88 height 15
click at [276, 178] on button "Subtract 5 from 57." at bounding box center [271, 183] width 10 height 10
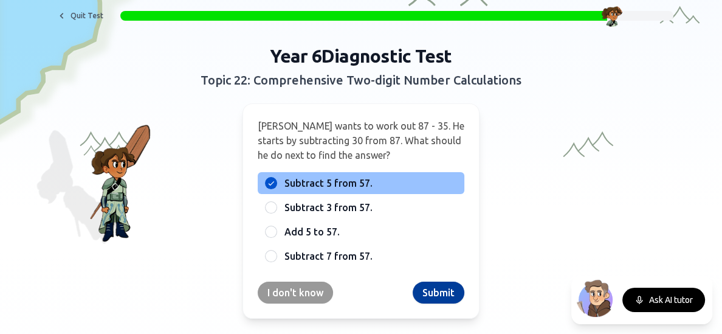
click at [429, 287] on button "Submit" at bounding box center [438, 292] width 52 height 22
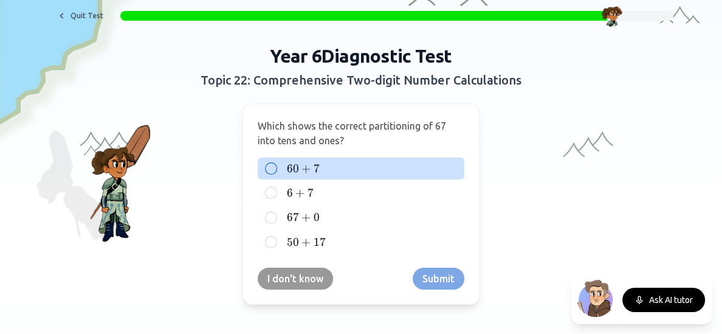
click at [307, 170] on span "+" at bounding box center [305, 168] width 9 height 13
click at [276, 170] on button "60 + 7 60 + 7 60 + 7" at bounding box center [271, 168] width 10 height 10
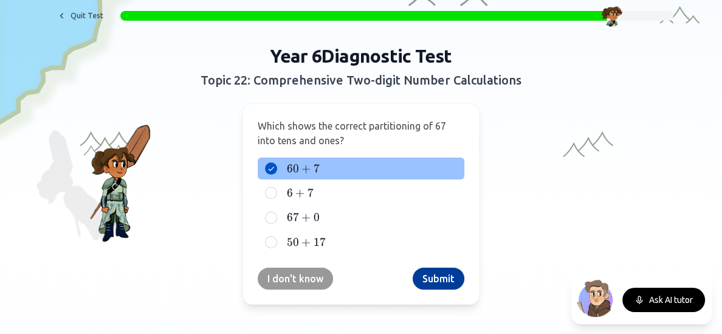
click at [426, 275] on button "Submit" at bounding box center [438, 278] width 52 height 22
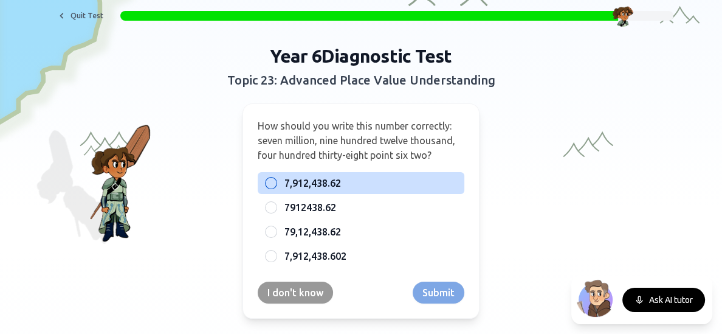
click at [333, 188] on span "7,912,438.62" at bounding box center [312, 183] width 56 height 15
click at [276, 188] on button "7,912,438.62" at bounding box center [271, 183] width 10 height 10
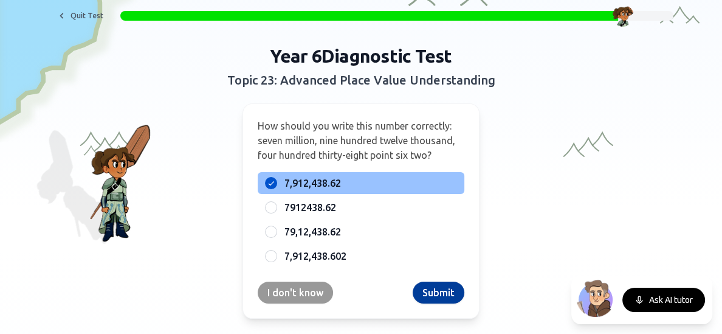
click at [453, 287] on button "Submit" at bounding box center [438, 292] width 52 height 22
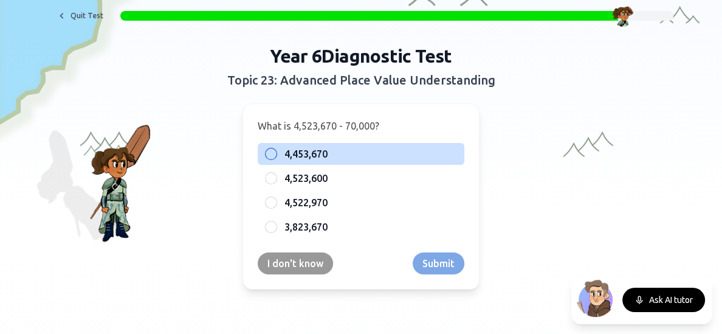
click at [287, 148] on span "4,453,670" at bounding box center [305, 153] width 43 height 15
click at [276, 149] on button "4,453,670" at bounding box center [271, 154] width 10 height 10
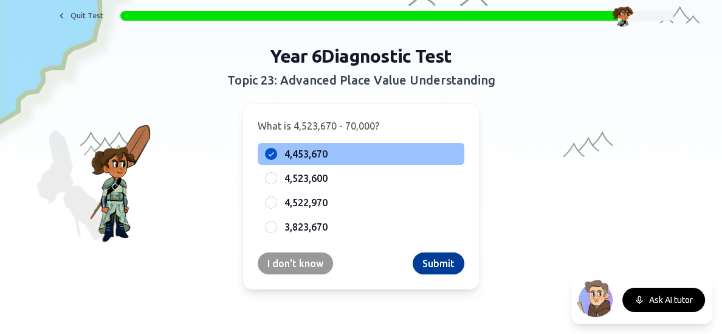
click at [459, 265] on button "Submit" at bounding box center [438, 263] width 52 height 22
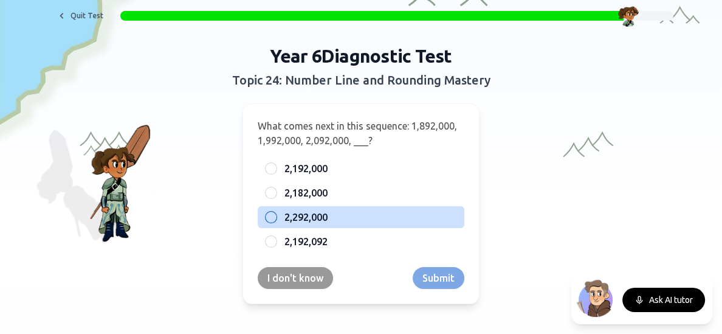
click at [358, 219] on label "2,292,000" at bounding box center [370, 217] width 173 height 15
click at [276, 219] on button "2,292,000" at bounding box center [271, 217] width 10 height 10
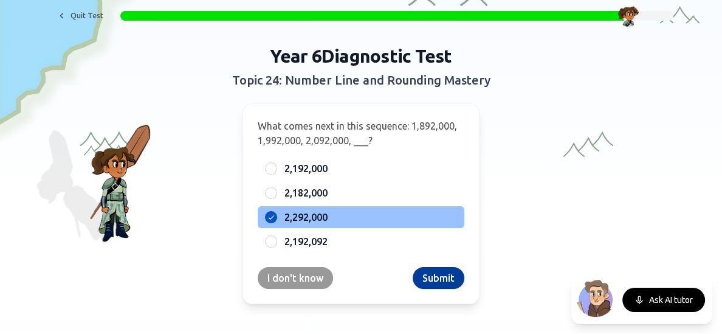
click at [463, 279] on button "Submit" at bounding box center [438, 278] width 52 height 22
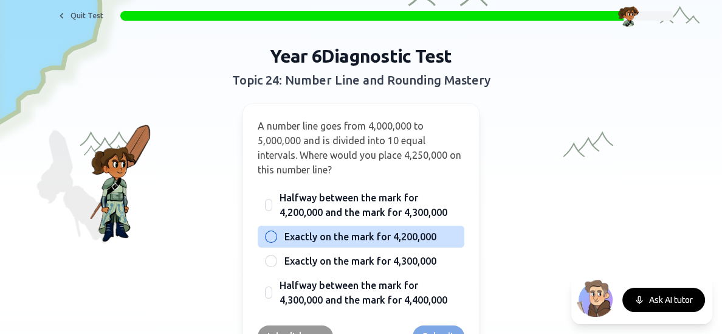
click at [390, 228] on div "Exactly on the mark for 4,200,000" at bounding box center [361, 236] width 207 height 22
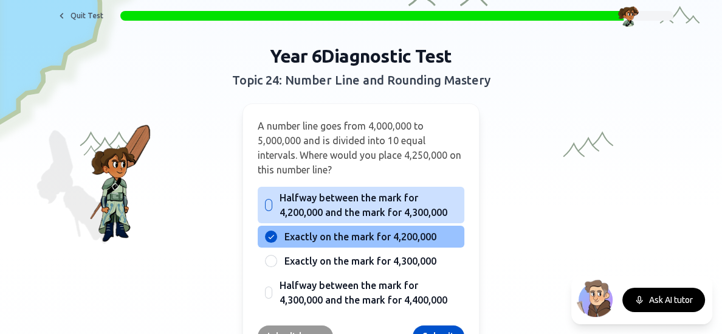
click at [397, 217] on span "Halfway between the mark for 4,200,000 and the mark for 4,300,000" at bounding box center [367, 204] width 177 height 29
click at [273, 210] on button "Halfway between the mark for 4,200,000 and the mark for 4,300,000" at bounding box center [269, 205] width 10 height 10
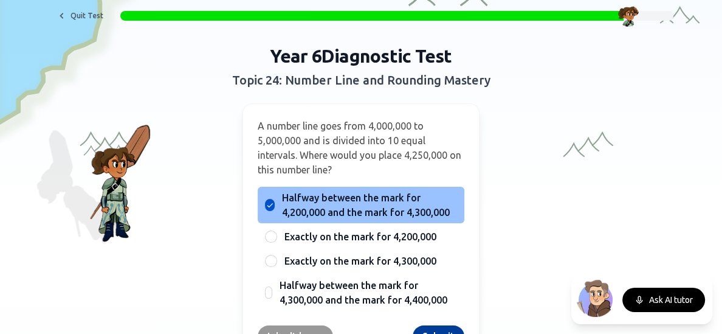
click at [426, 330] on button "Submit" at bounding box center [438, 336] width 52 height 22
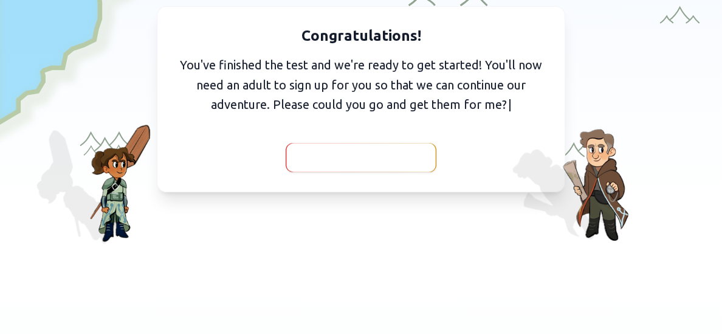
click at [395, 149] on span "I've got them with me" at bounding box center [361, 157] width 112 height 17
